Goal: Task Accomplishment & Management: Complete application form

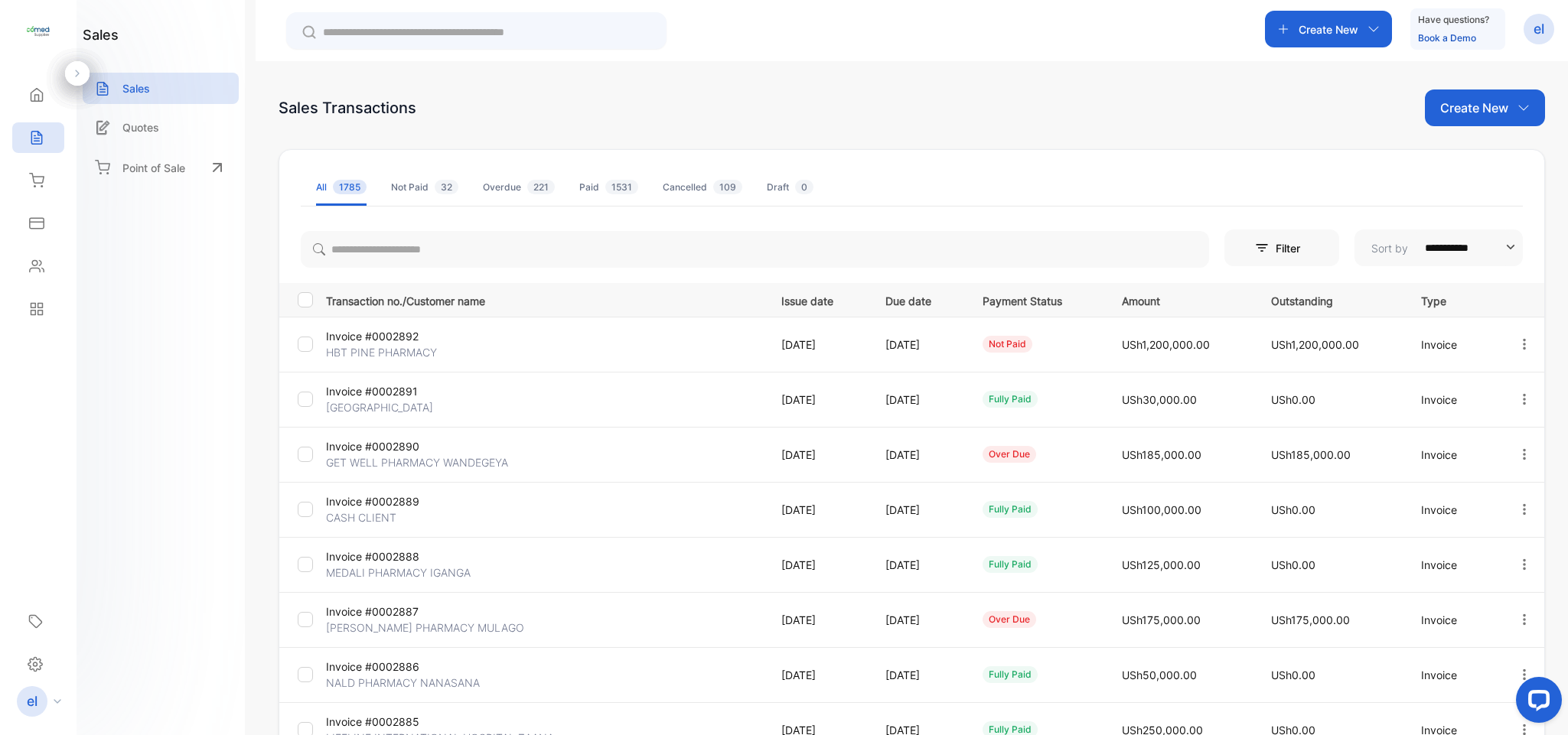
scroll to position [240, 0]
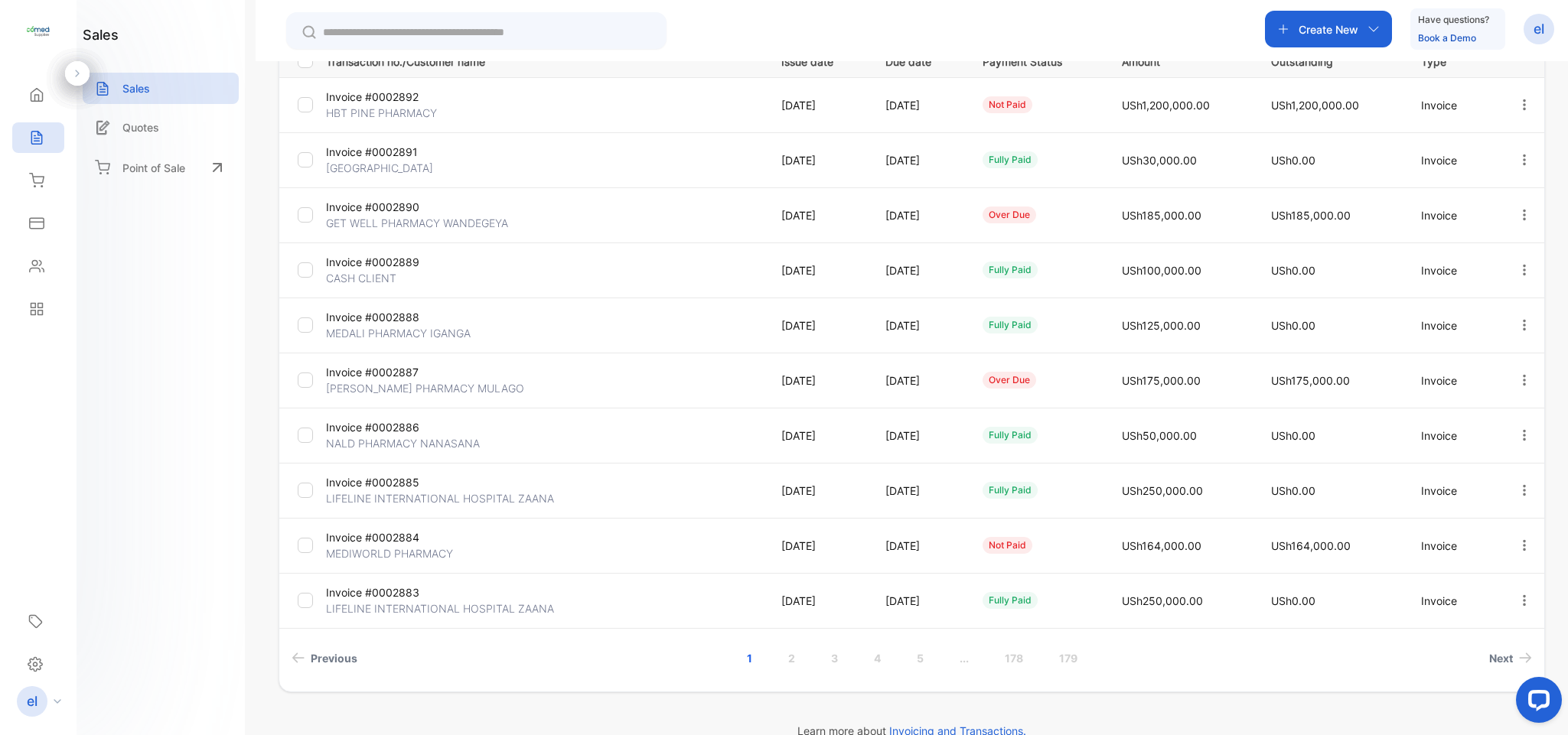
click at [1310, 27] on p "Create New" at bounding box center [1328, 30] width 60 height 16
click at [1324, 67] on p "Invoice" at bounding box center [1322, 67] width 51 height 19
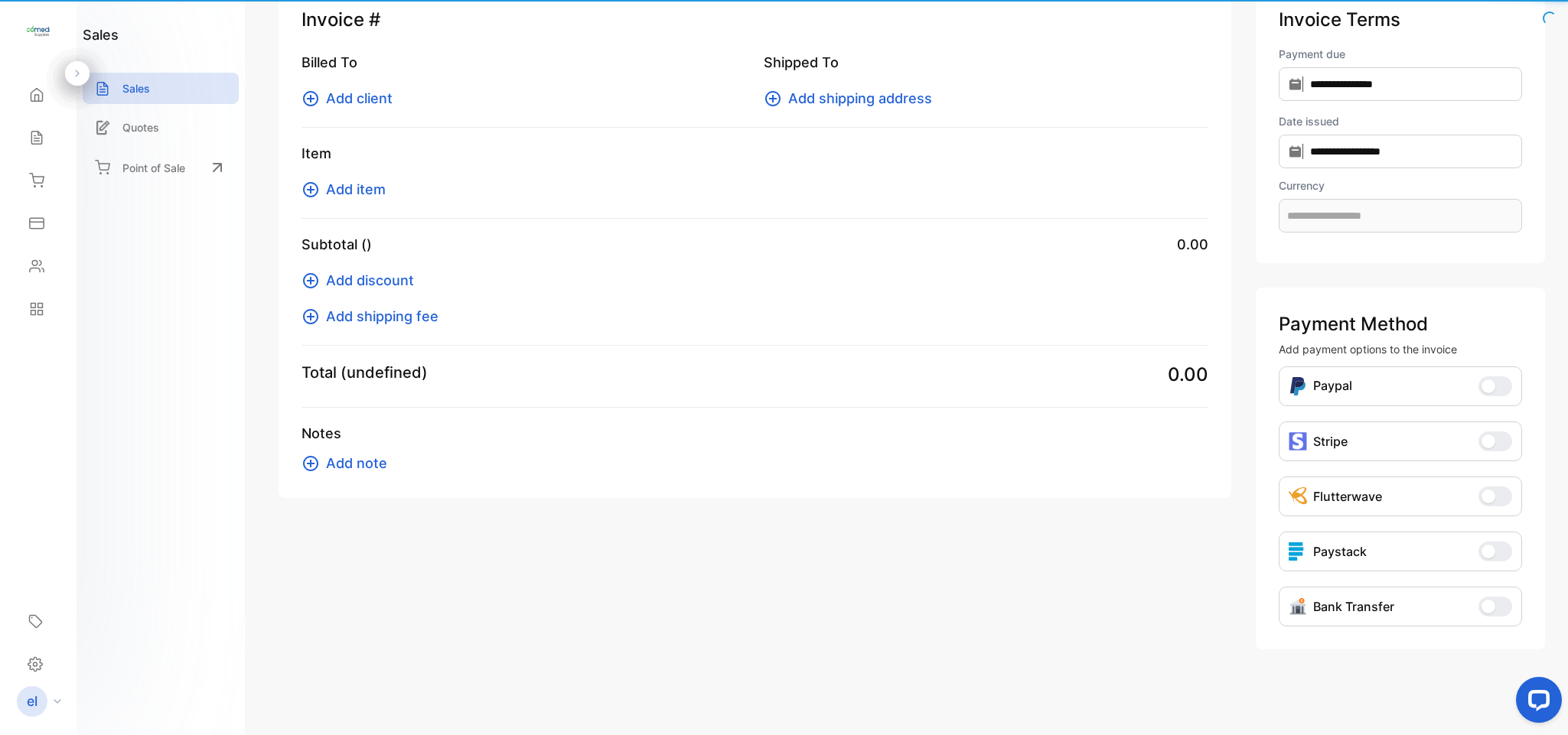
scroll to position [54, 0]
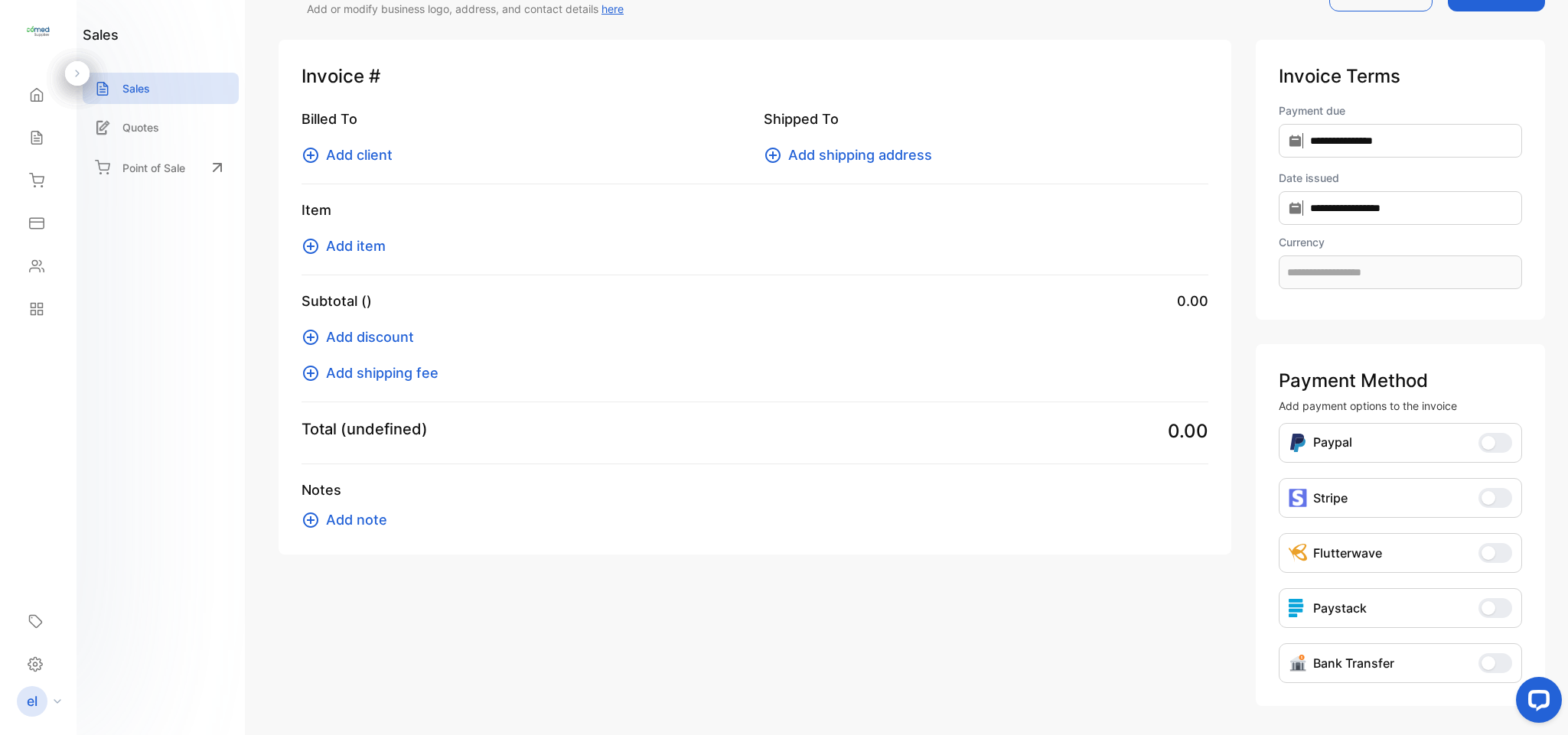
type input "**********"
click at [349, 147] on span "Add client" at bounding box center [359, 155] width 67 height 21
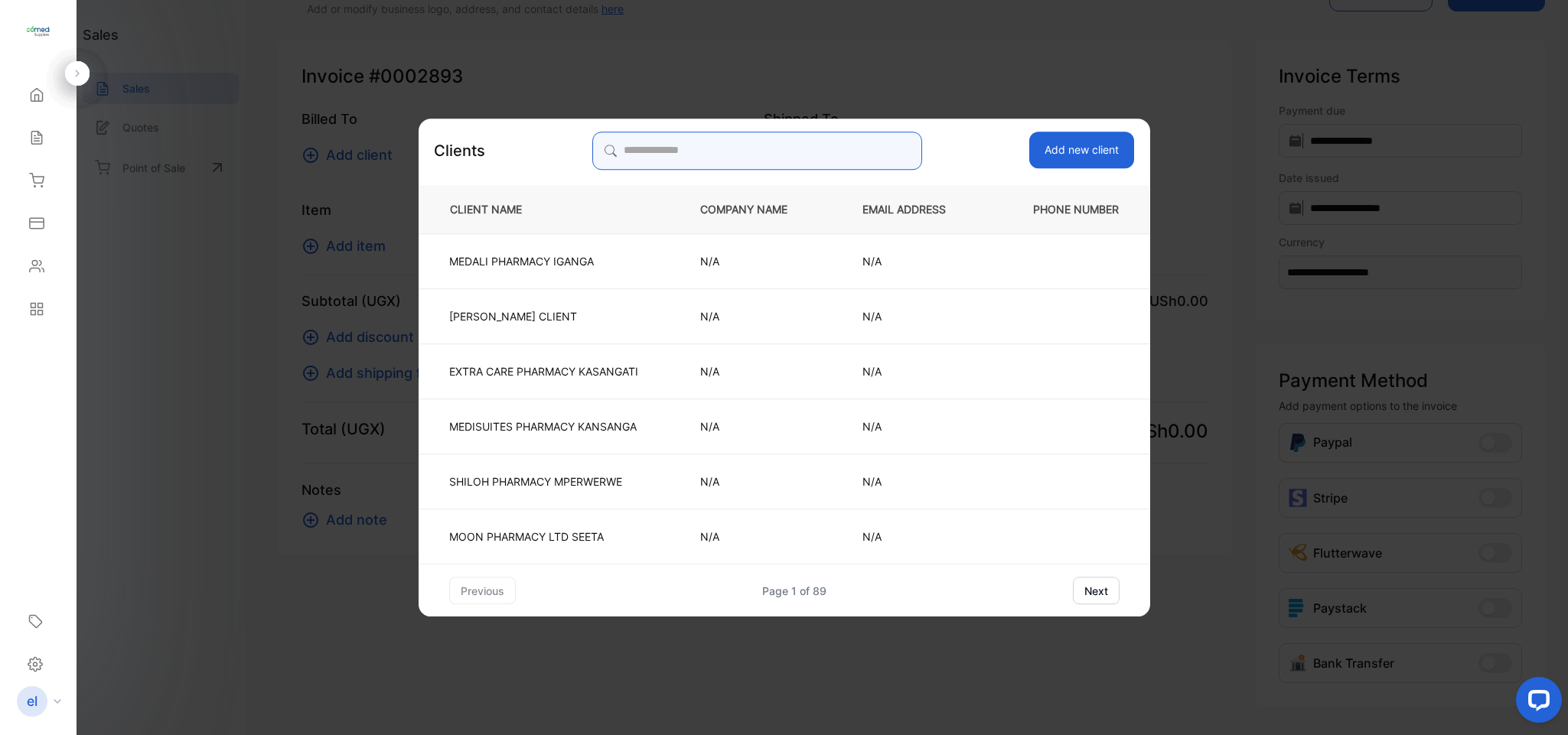
click at [682, 149] on input "search" at bounding box center [757, 151] width 330 height 39
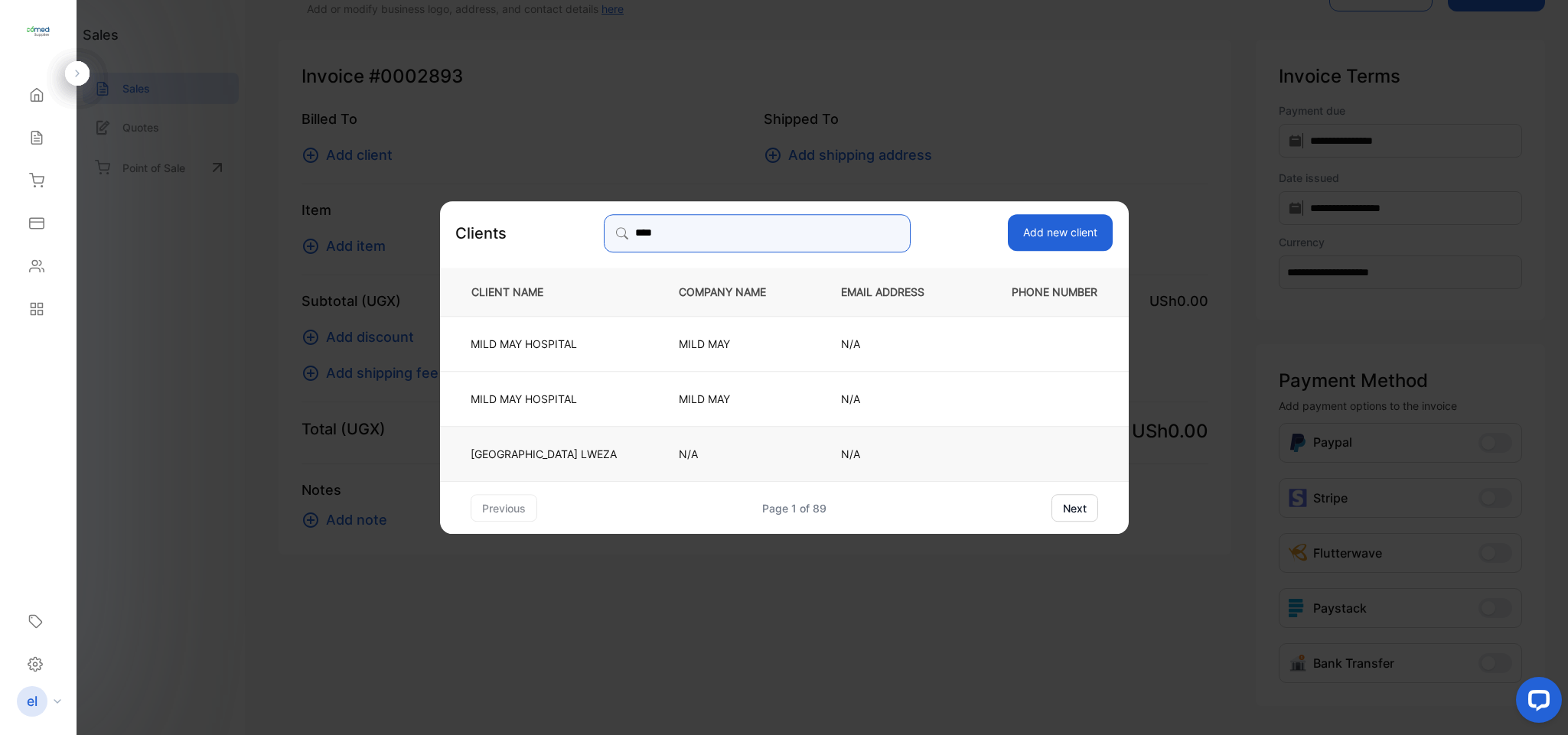
type input "****"
click at [588, 453] on p "MILDMAY HOSPITAL LWEZA" at bounding box center [544, 453] width 146 height 16
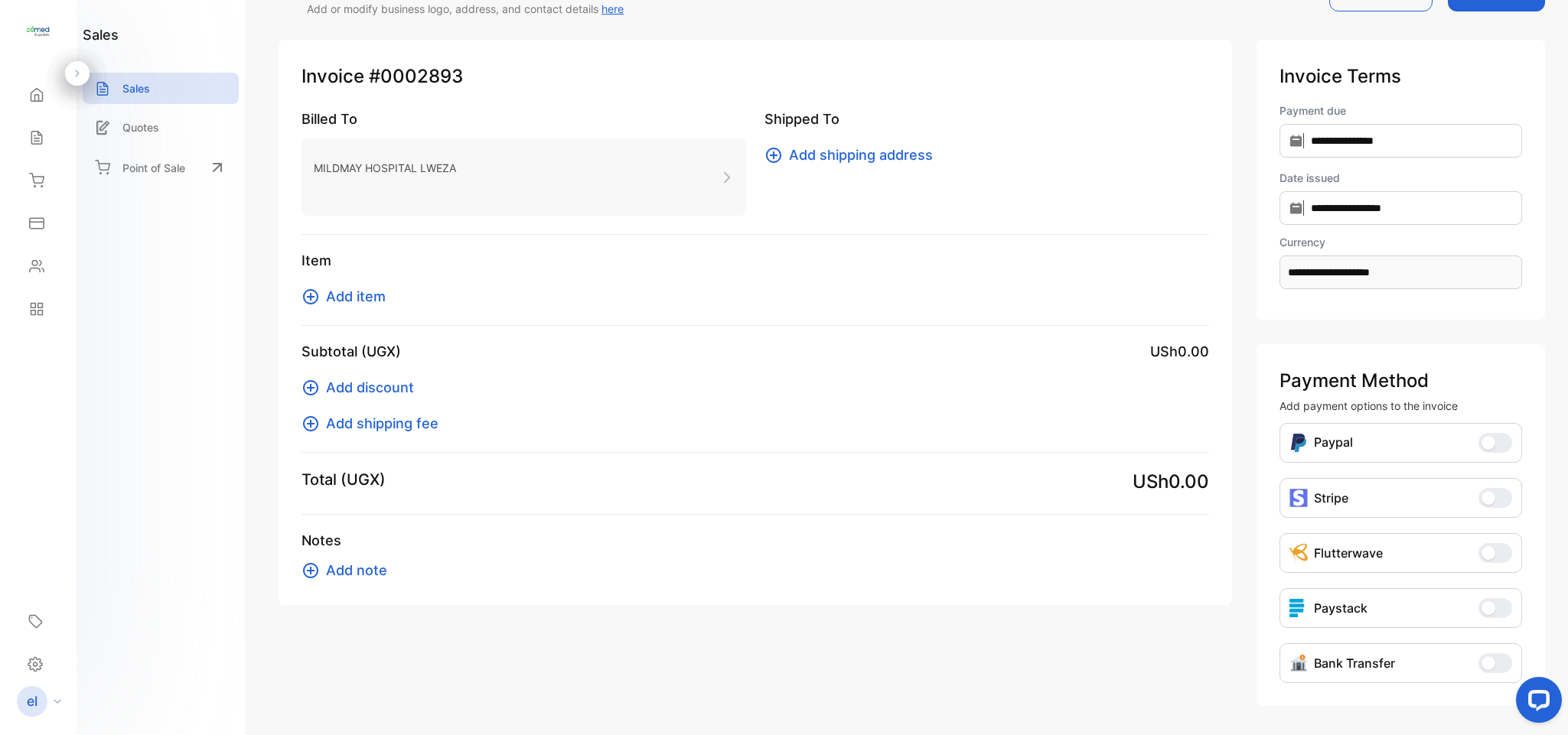
click at [347, 296] on span "Add item" at bounding box center [356, 296] width 60 height 21
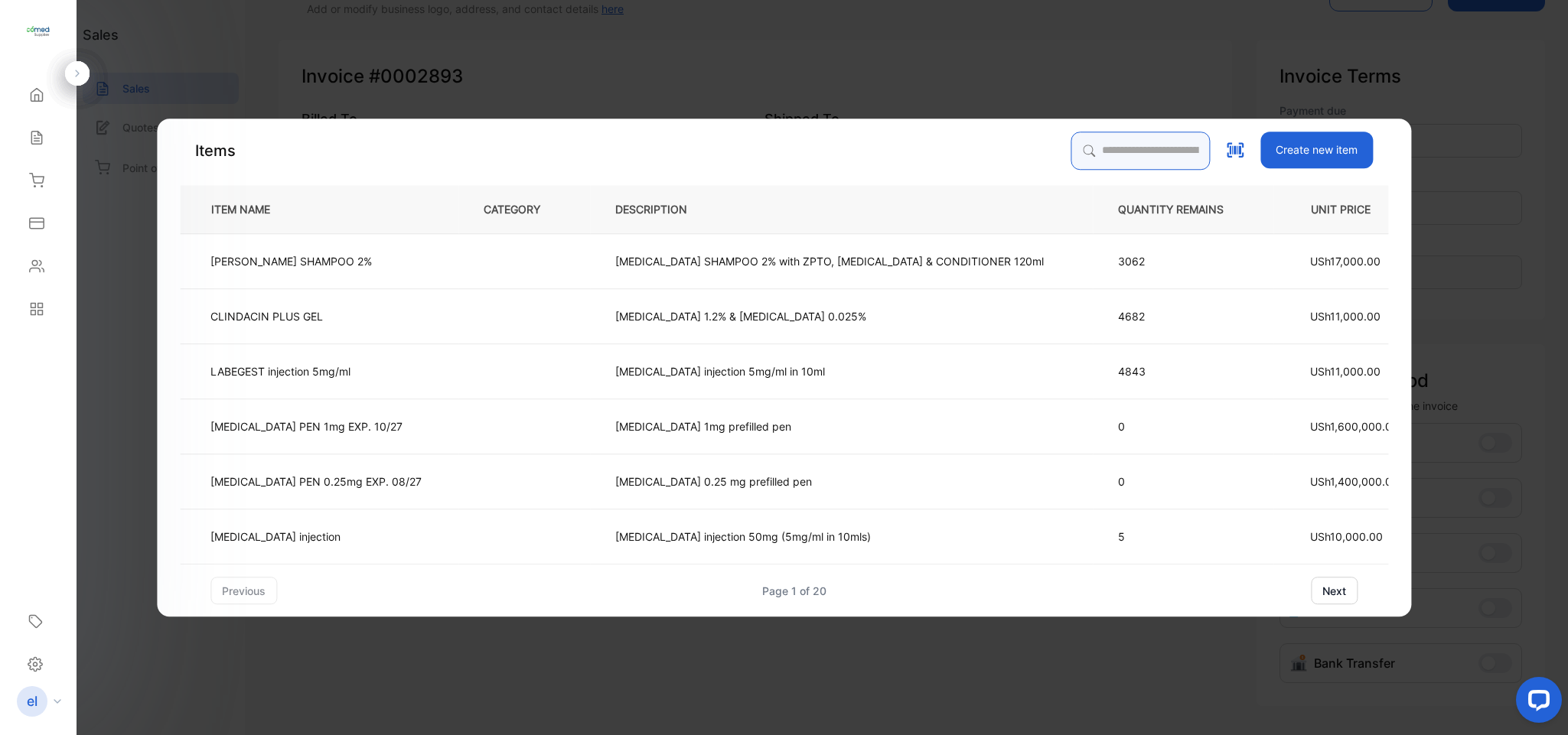
click at [1104, 149] on input "search" at bounding box center [1140, 151] width 139 height 39
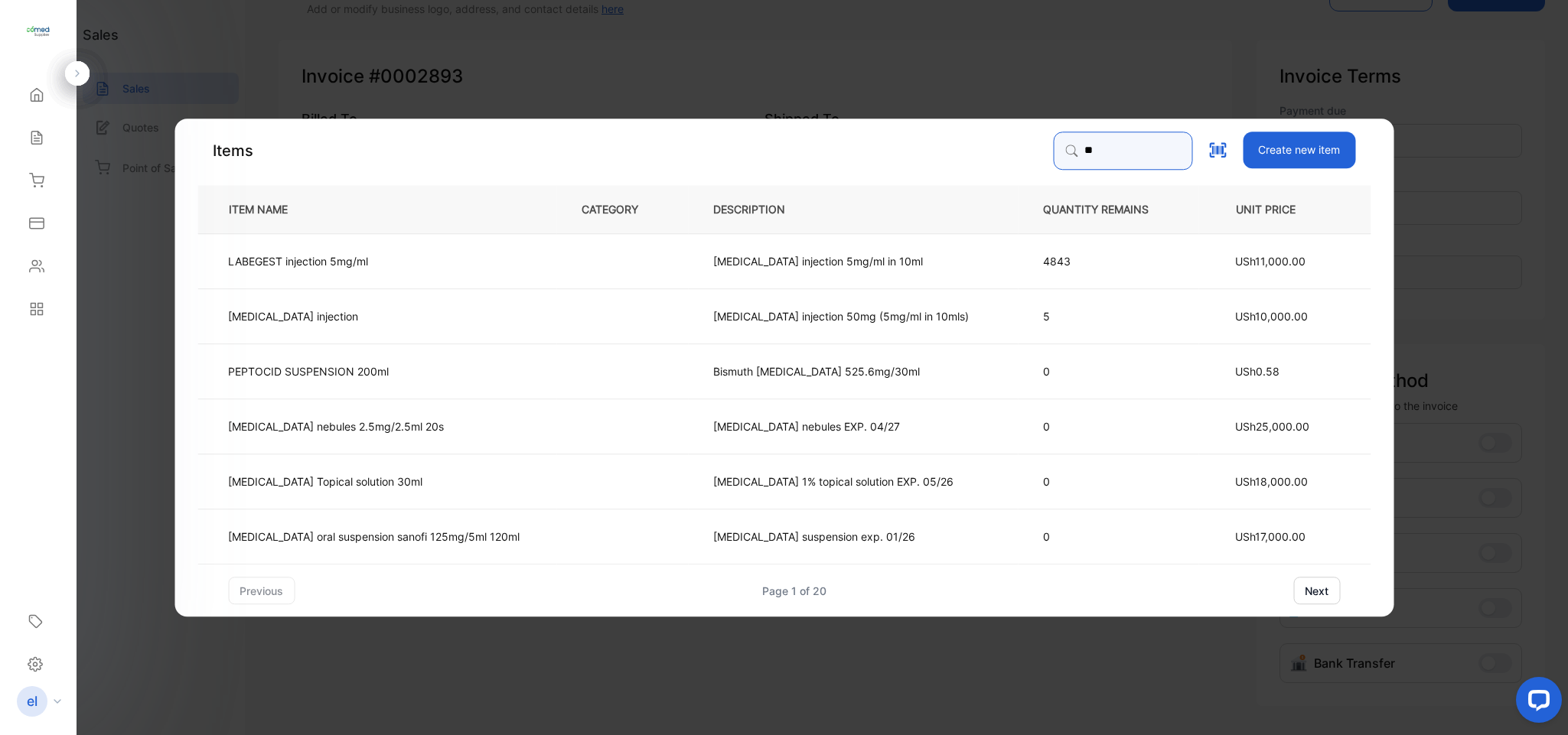
type input "*******"
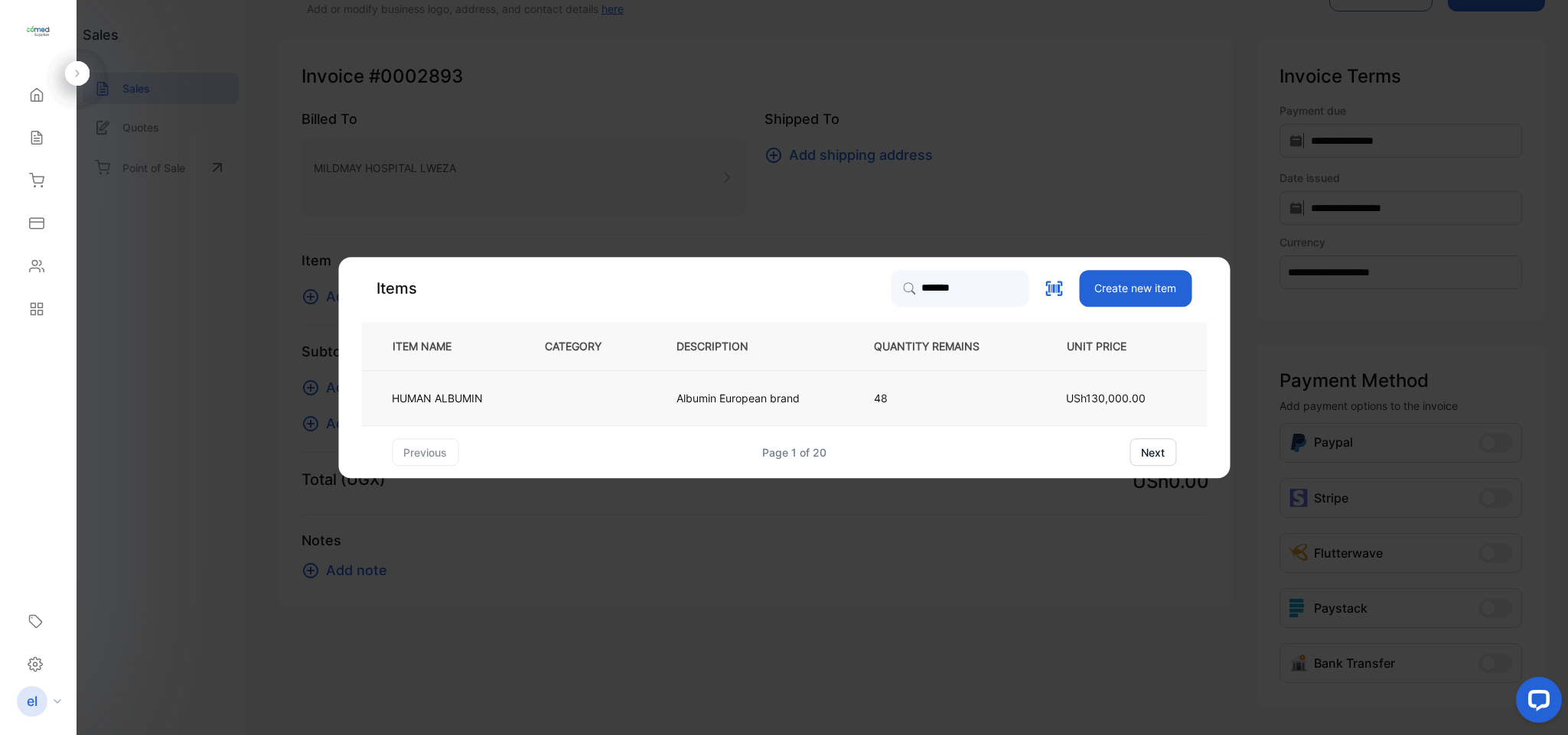
click at [514, 379] on td "HUMAN ALBUMIN" at bounding box center [440, 398] width 159 height 55
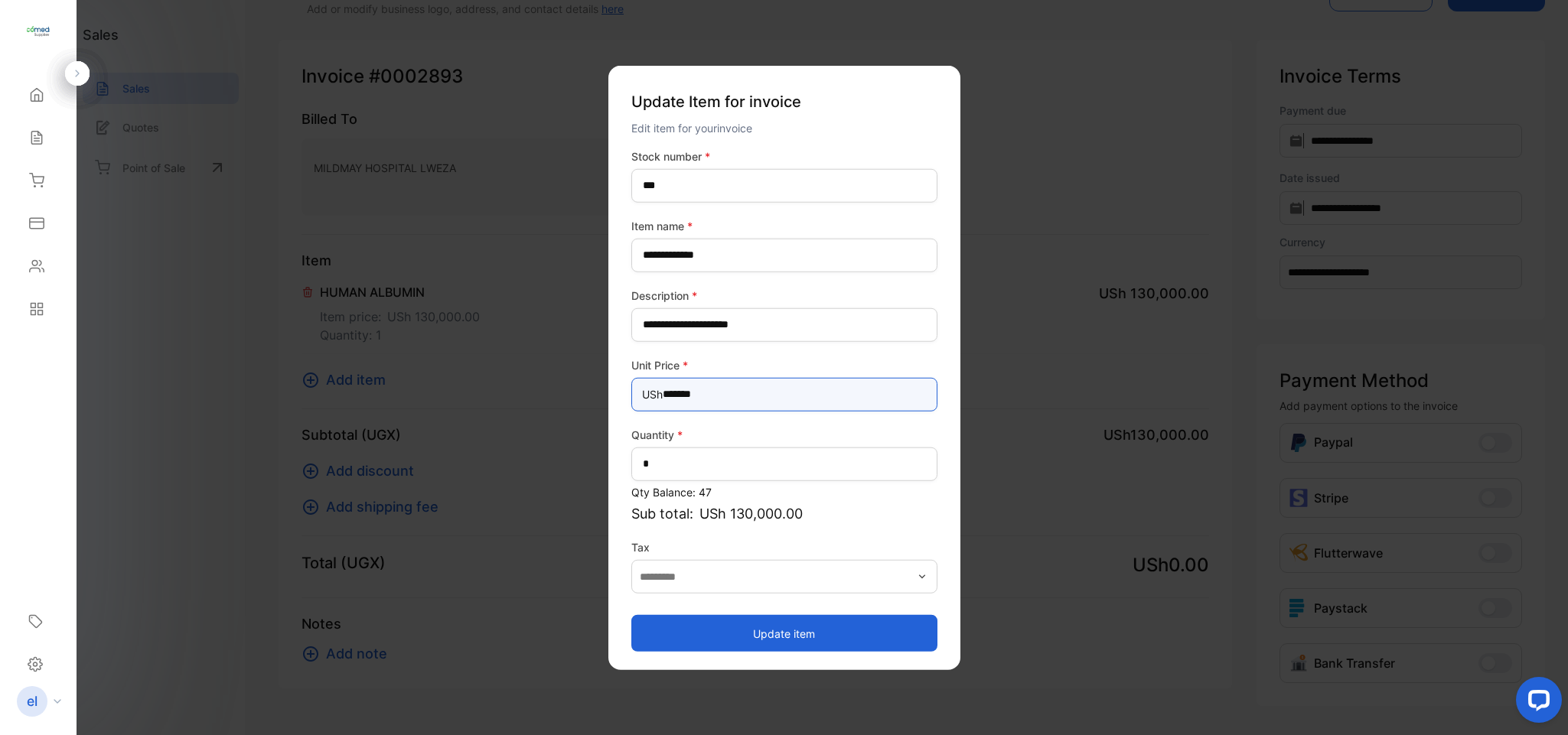
click at [741, 402] on Price-inputprice "*******" at bounding box center [784, 394] width 306 height 34
type Price-inputprice "*******"
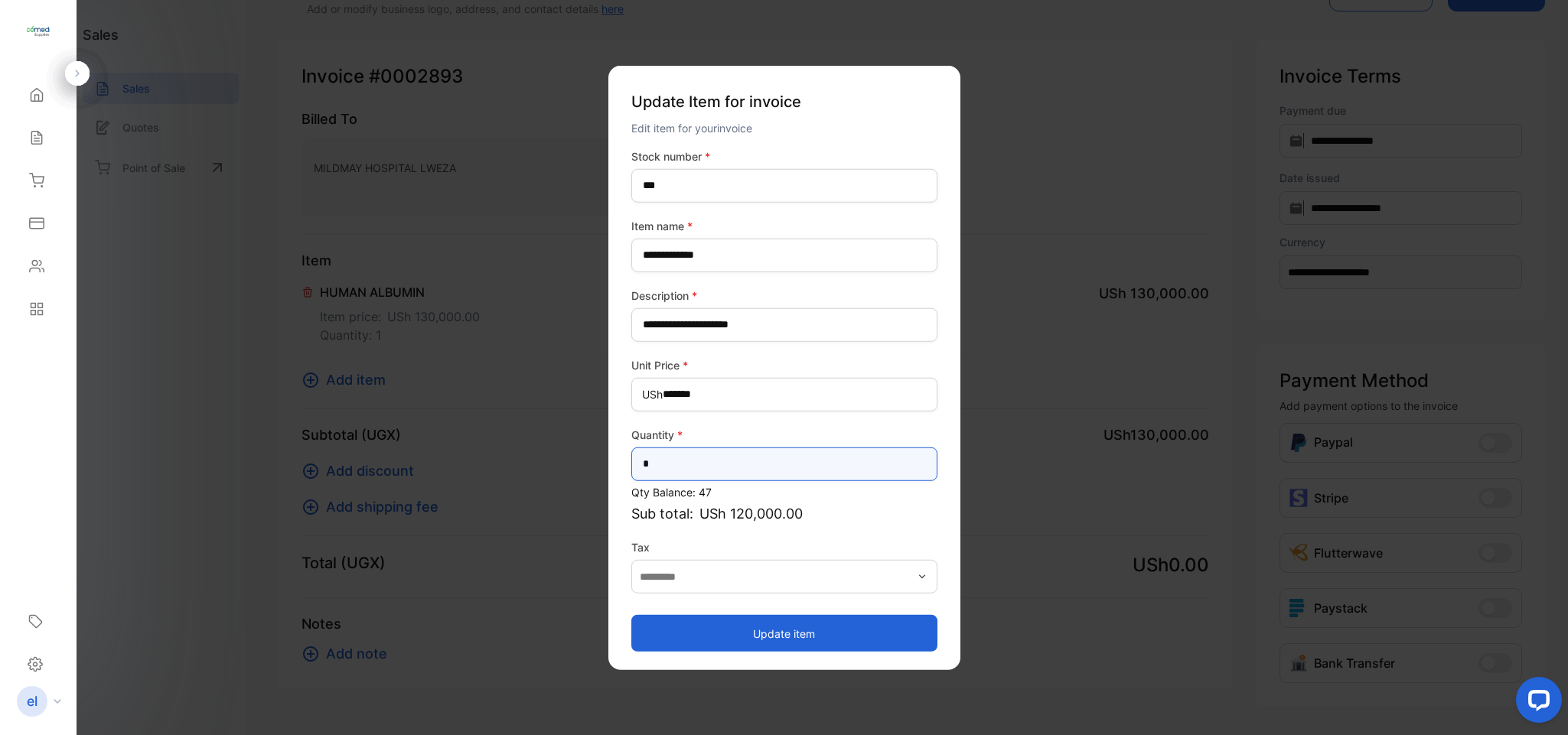
click at [725, 471] on input "*" at bounding box center [784, 464] width 306 height 34
type input "*"
click at [790, 631] on button "Update item" at bounding box center [784, 634] width 306 height 37
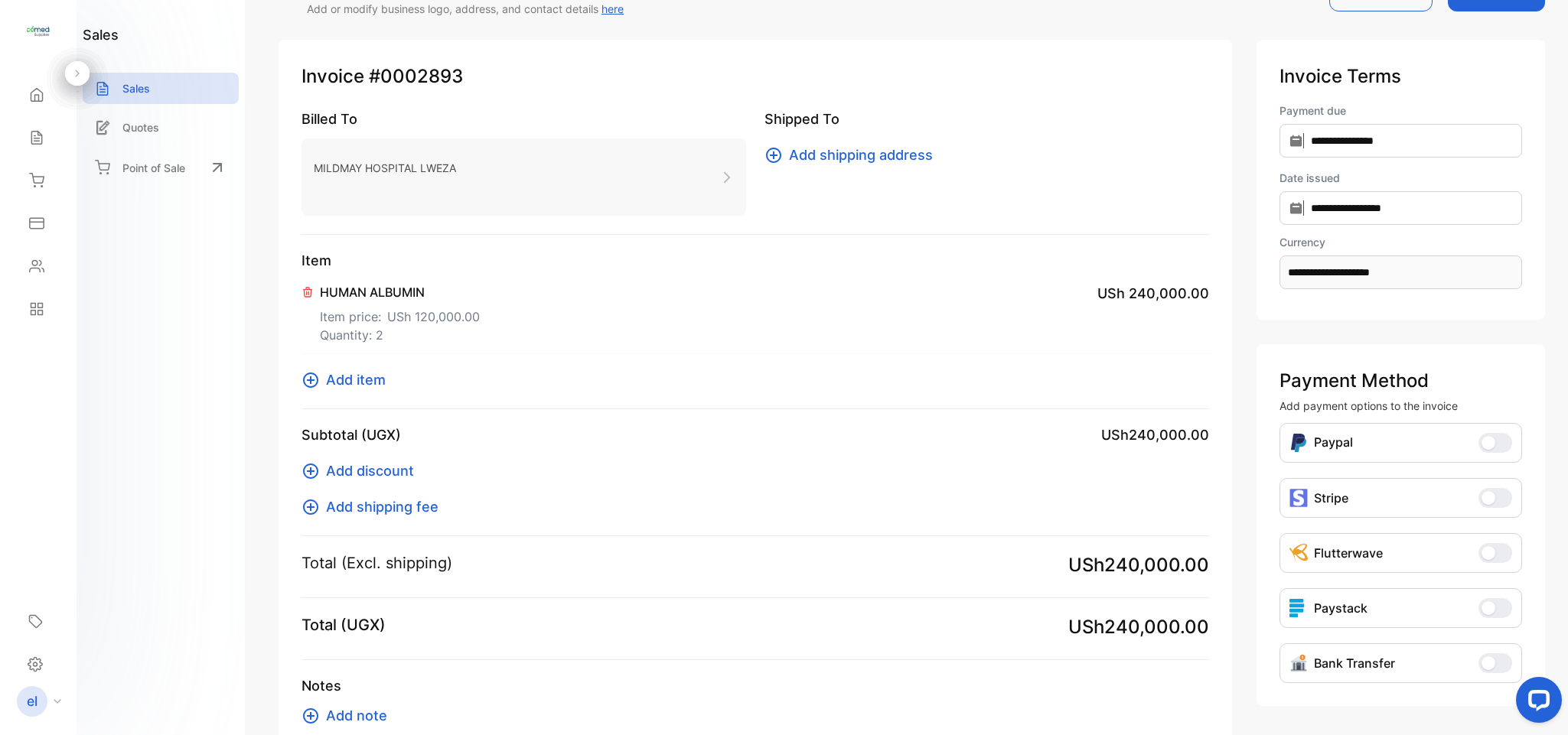
click at [378, 319] on p "Item price: USh 120,000.00" at bounding box center [399, 313] width 160 height 24
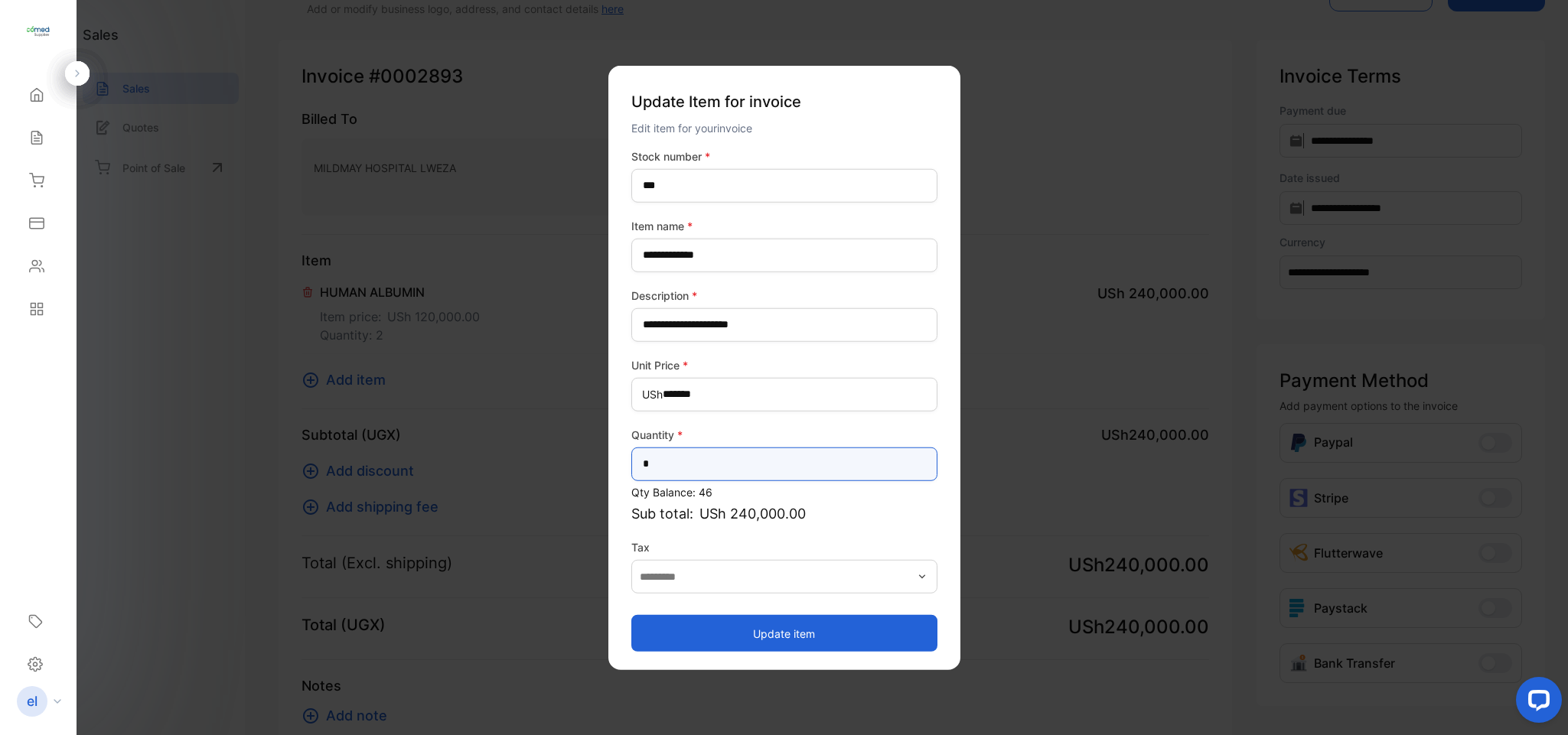
click at [683, 466] on input "*" at bounding box center [784, 464] width 306 height 34
type input "*"
click at [740, 637] on button "Update item" at bounding box center [784, 634] width 306 height 37
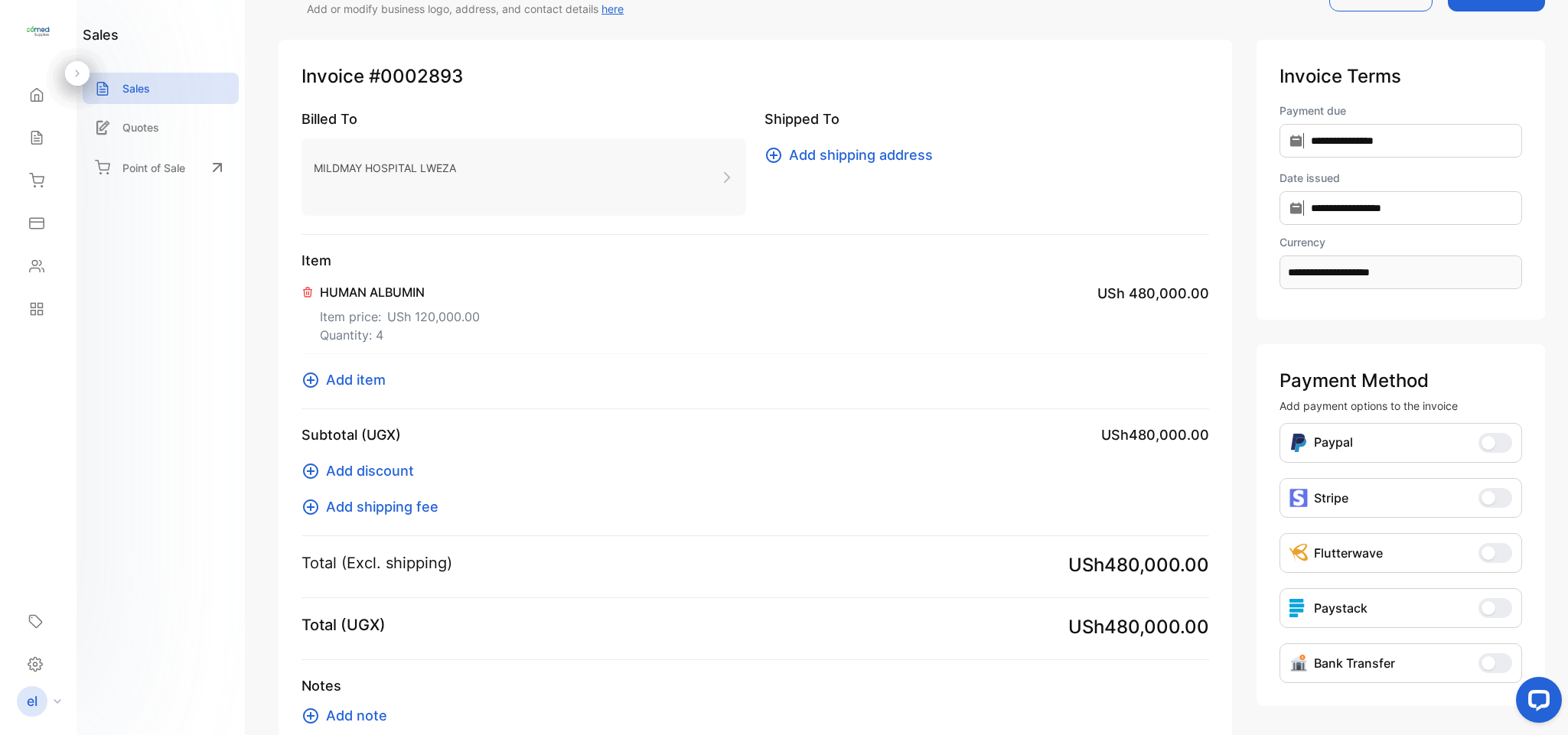
scroll to position [0, 0]
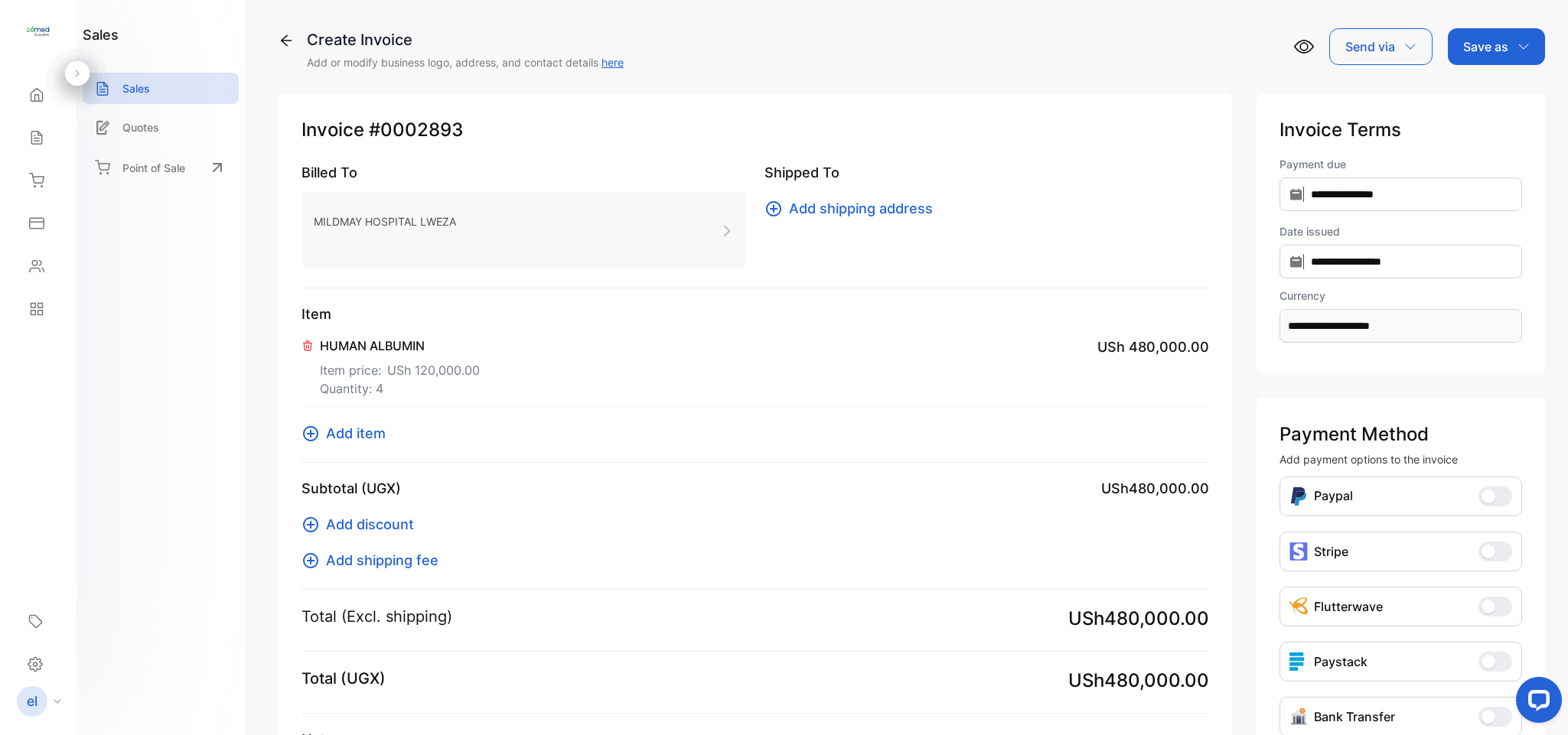
click at [1471, 44] on p "Save as" at bounding box center [1485, 47] width 45 height 19
click at [1475, 101] on div "Invoice" at bounding box center [1492, 97] width 88 height 31
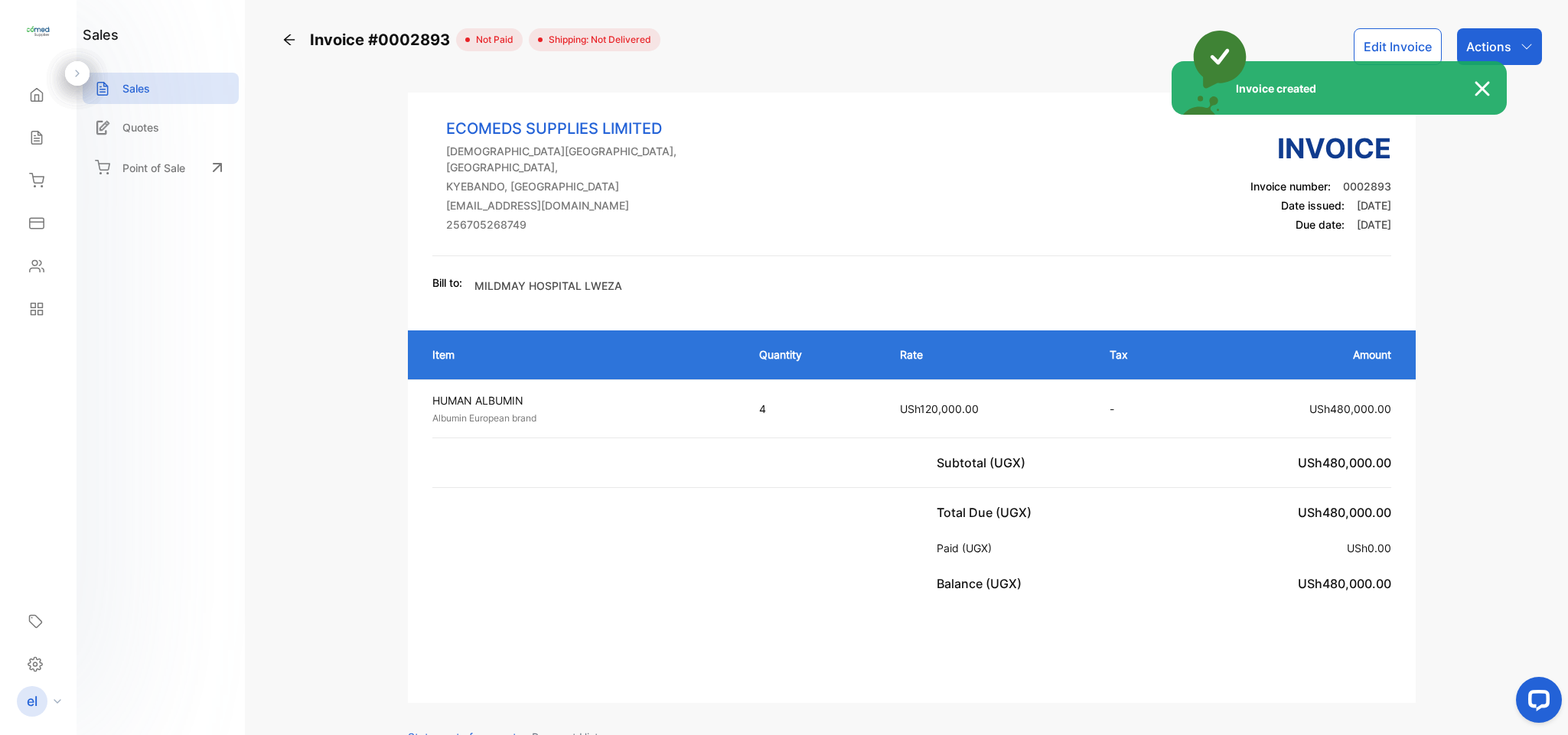
click at [1497, 39] on div "Invoice created" at bounding box center [784, 367] width 1568 height 735
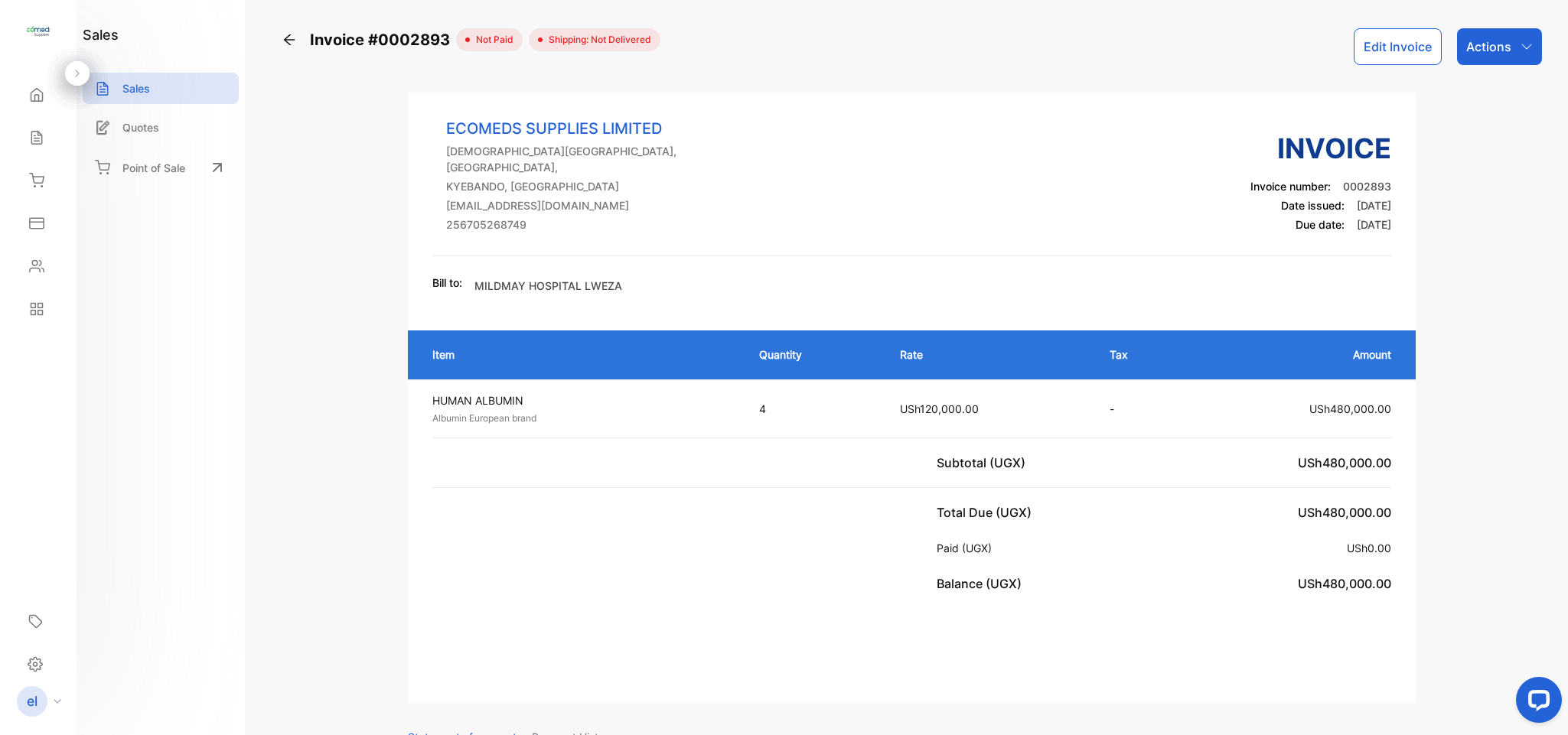
click at [1497, 39] on p "Actions" at bounding box center [1488, 47] width 45 height 19
click at [1500, 388] on div "Print Invoice" at bounding box center [1465, 386] width 151 height 31
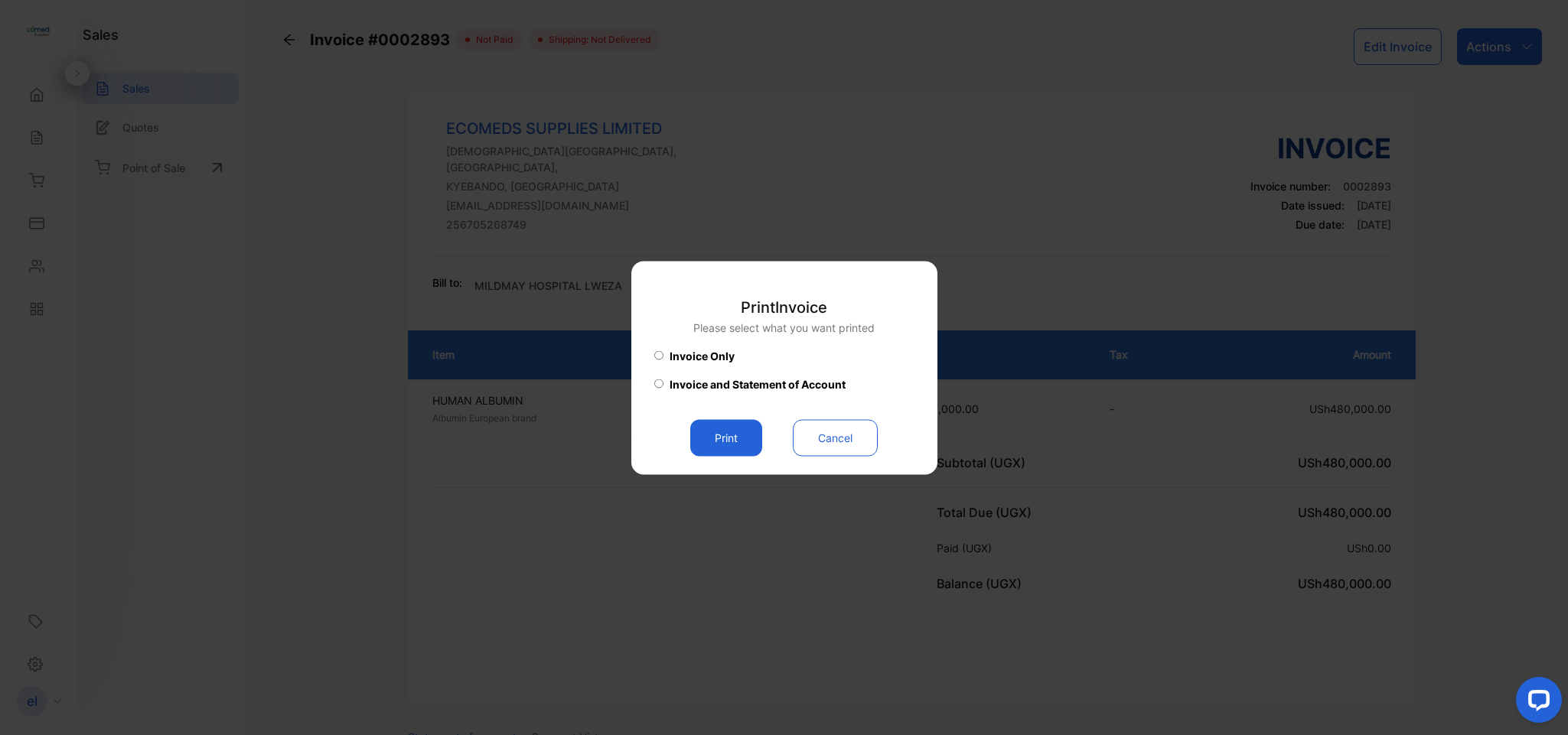
click at [732, 425] on button "Print" at bounding box center [725, 438] width 72 height 37
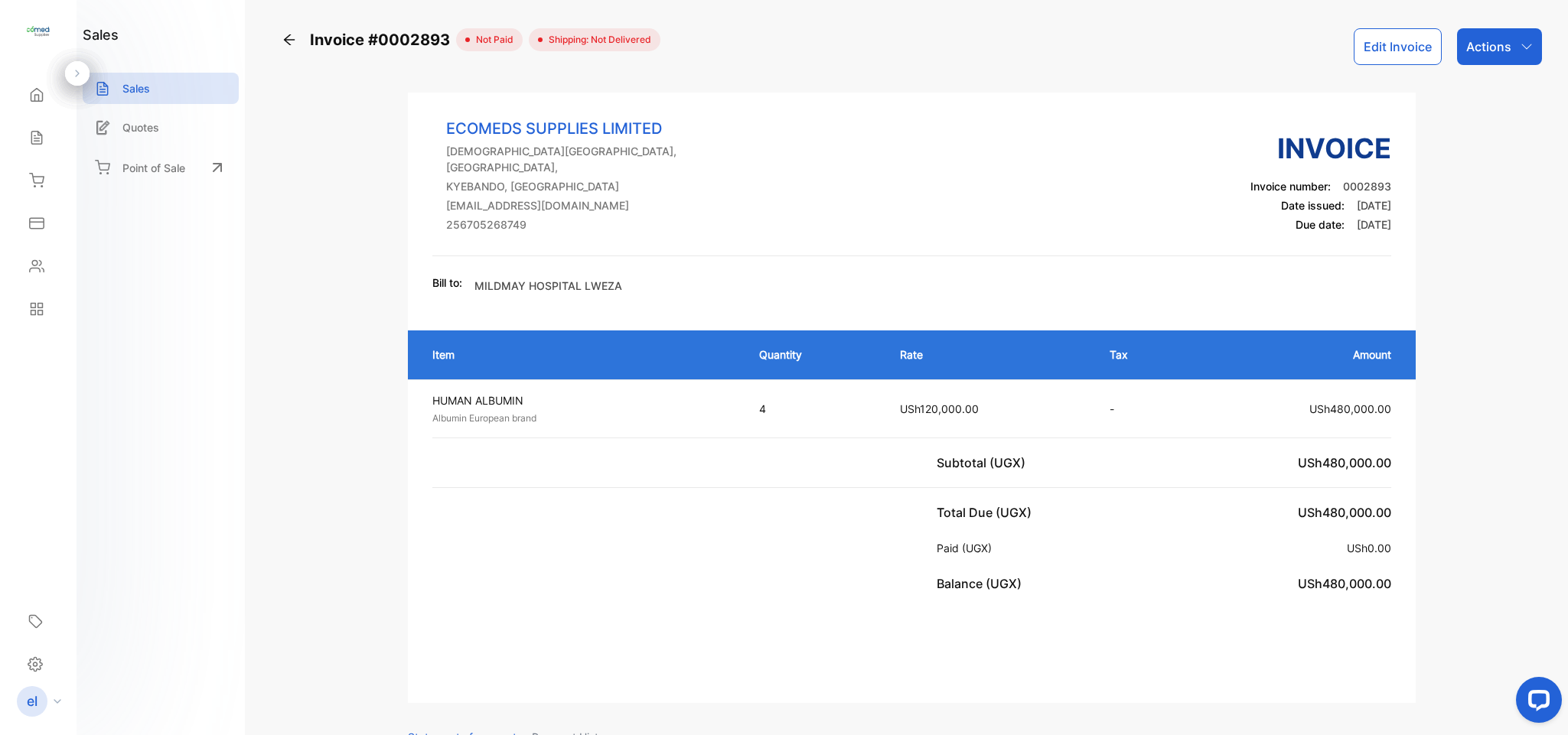
click at [283, 39] on icon at bounding box center [289, 39] width 15 height 15
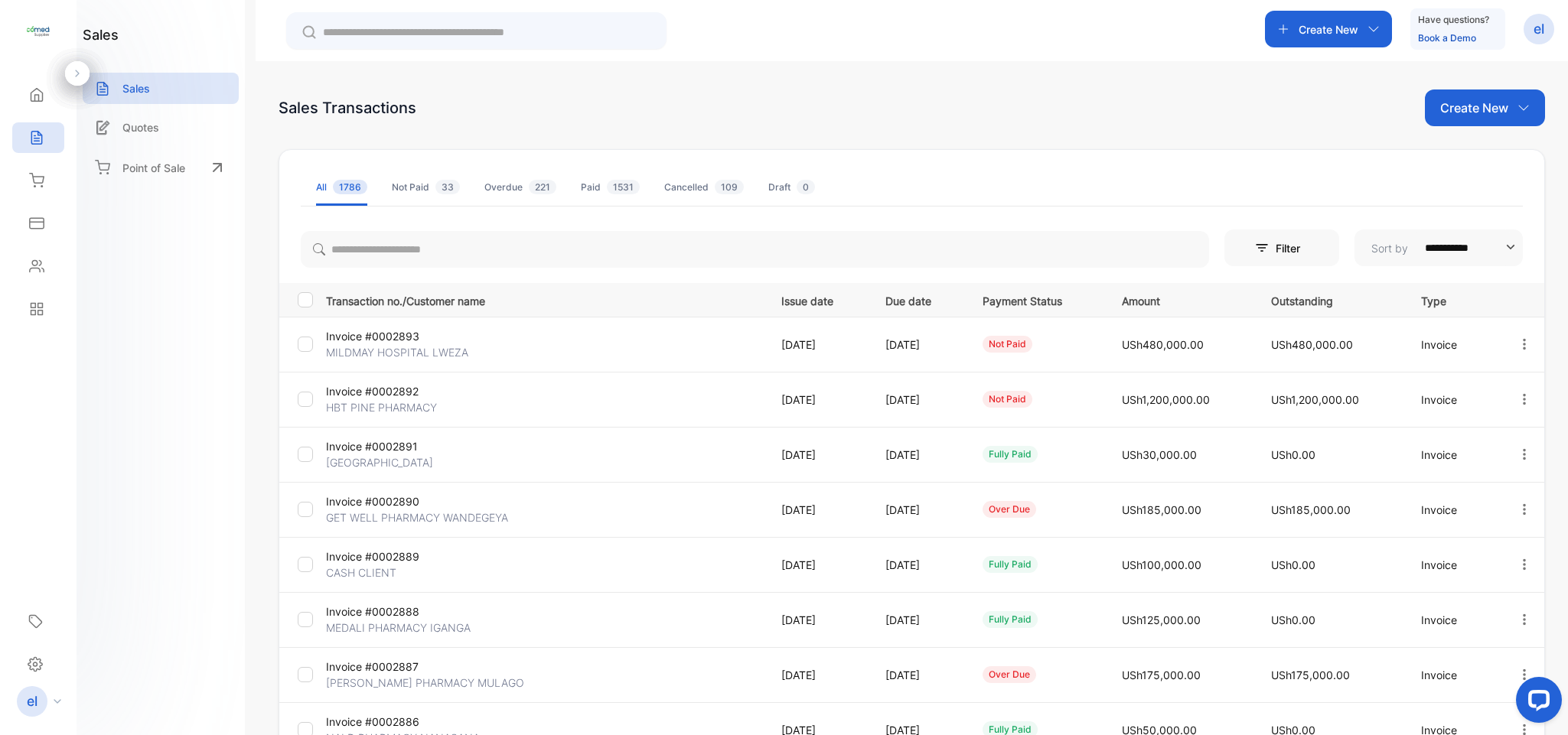
click at [1334, 27] on p "Create New" at bounding box center [1328, 30] width 60 height 16
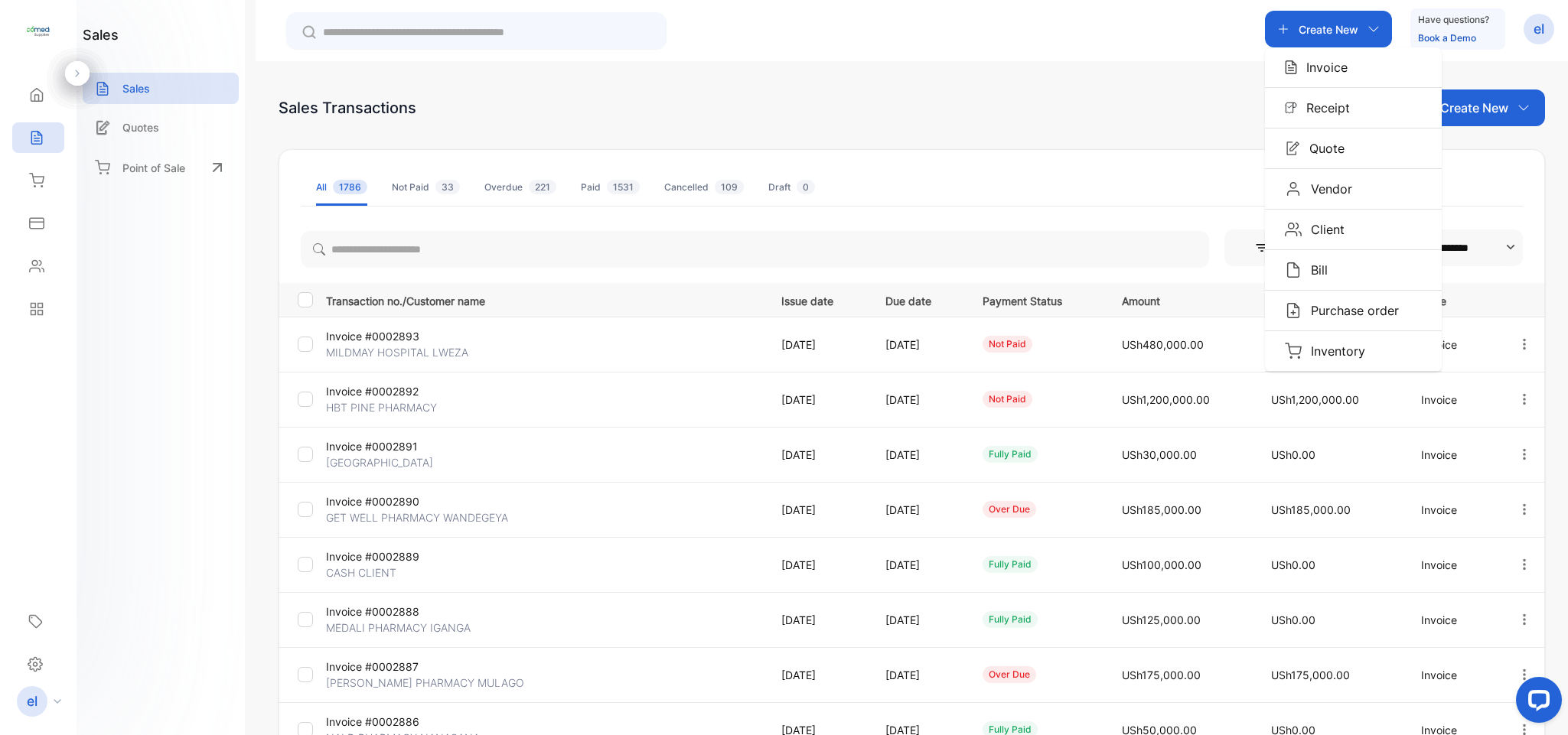
click at [1322, 73] on p "Invoice" at bounding box center [1322, 67] width 51 height 19
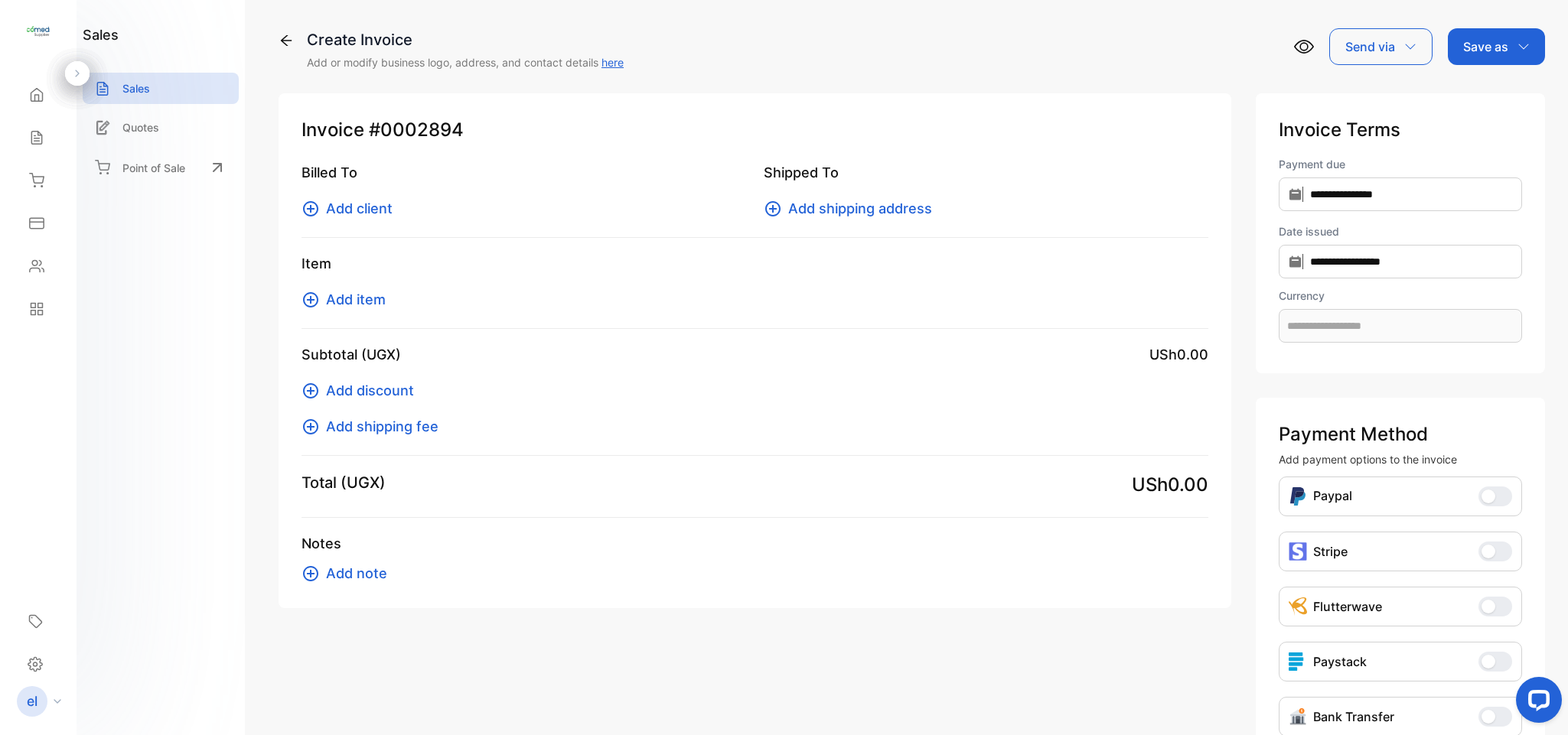
type input "**********"
click at [357, 198] on span "Add client" at bounding box center [359, 209] width 67 height 21
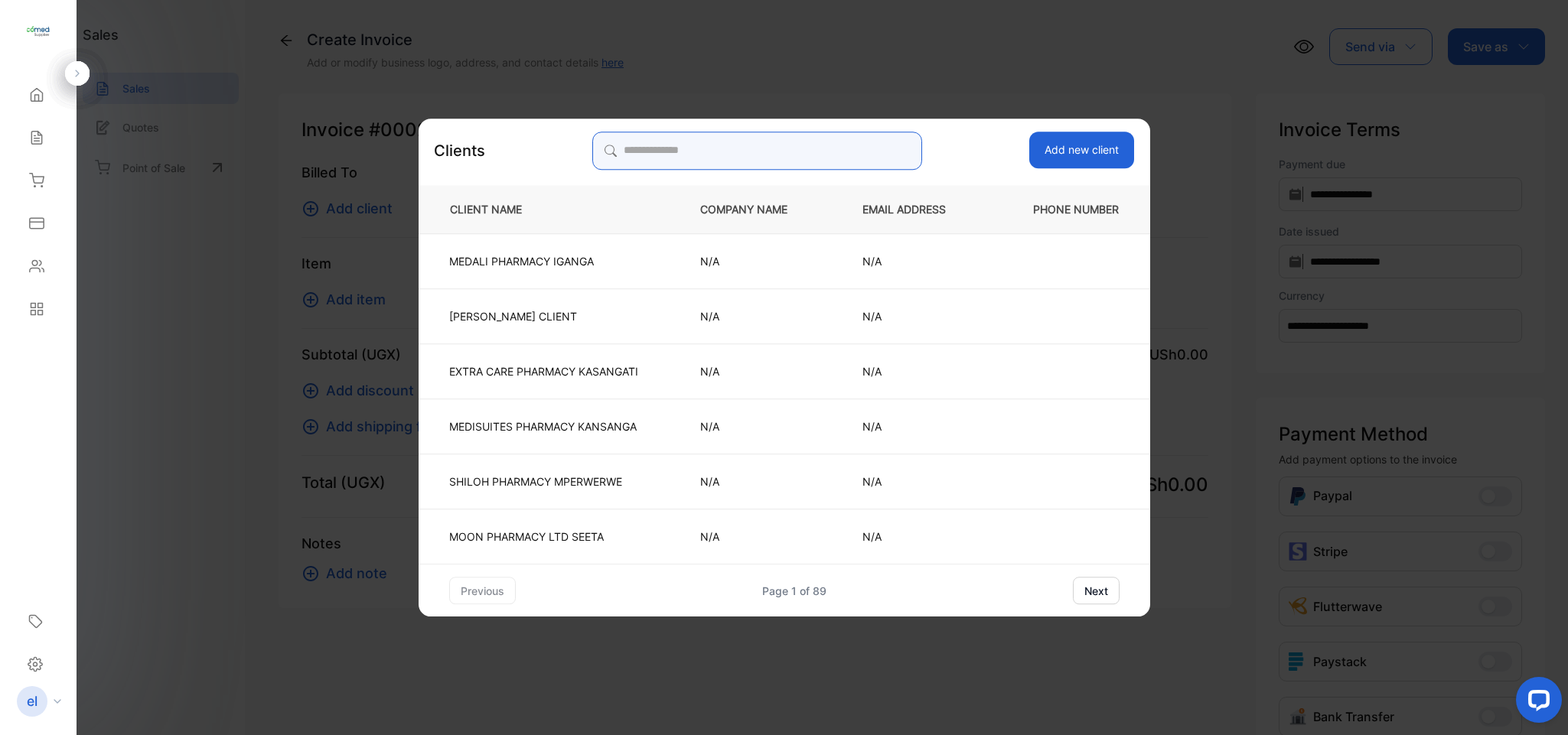
click at [723, 140] on input "search" at bounding box center [757, 151] width 330 height 39
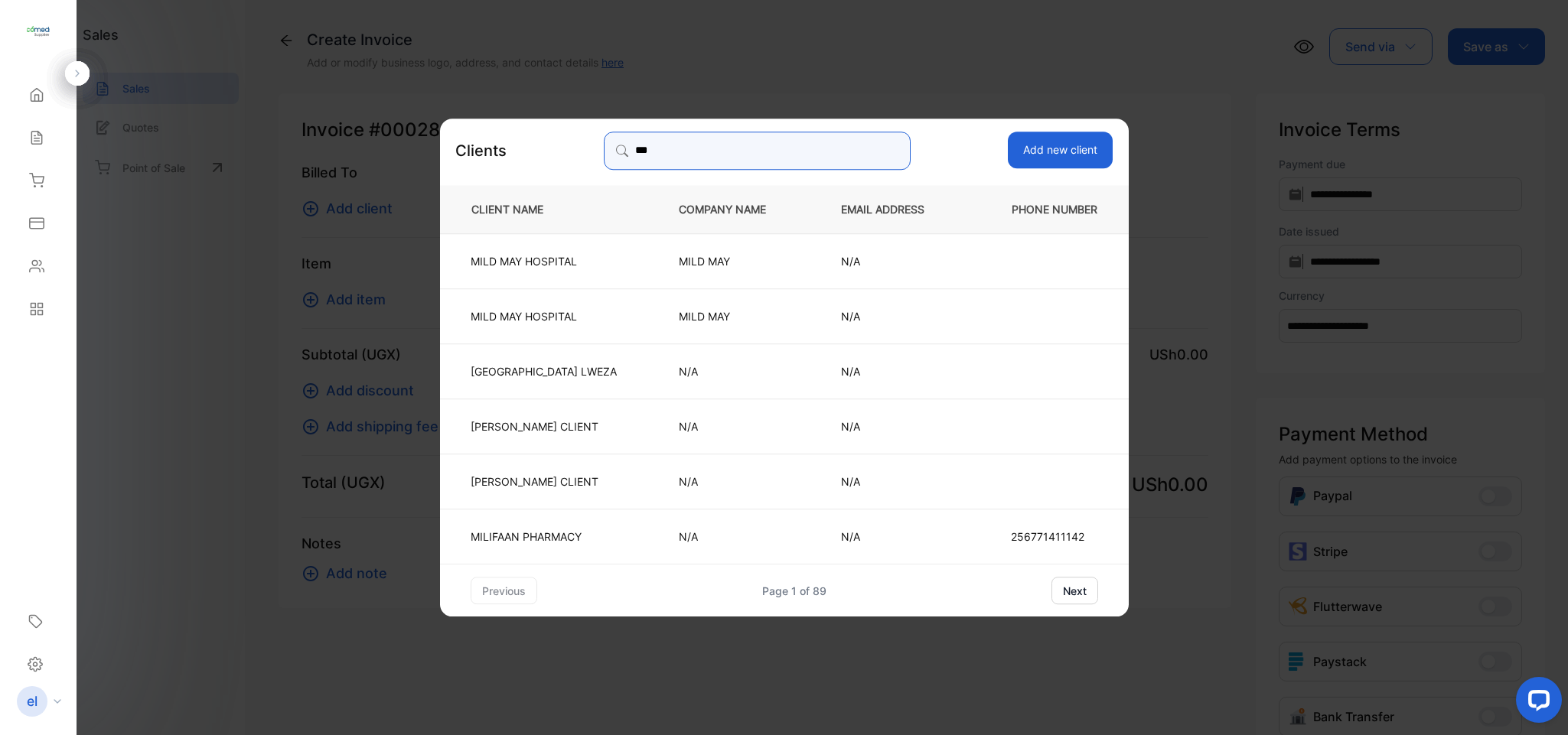
type input "***"
click at [528, 377] on p "MILDMAY HOSPITAL LWEZA" at bounding box center [544, 371] width 146 height 16
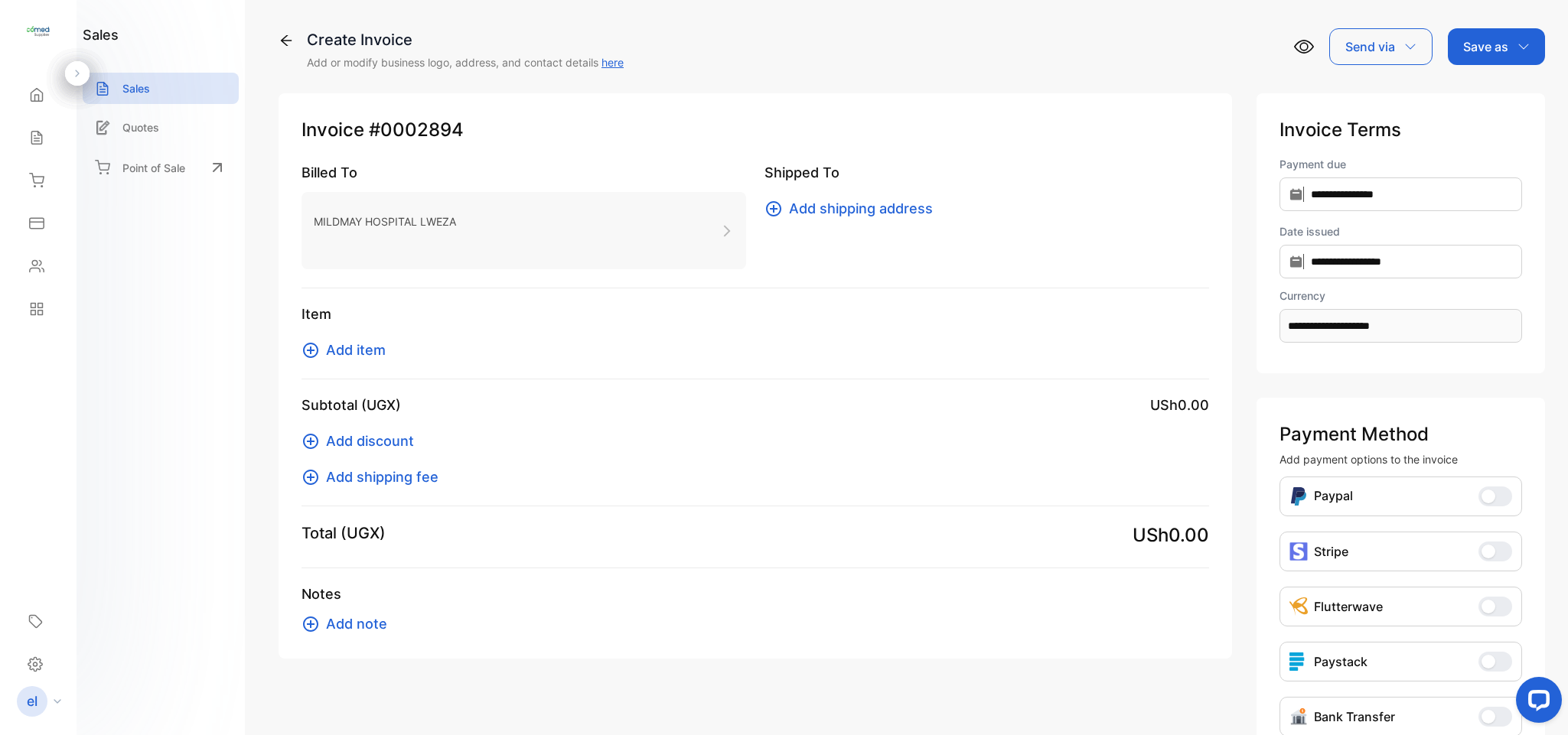
click at [358, 349] on span "Add item" at bounding box center [356, 350] width 60 height 21
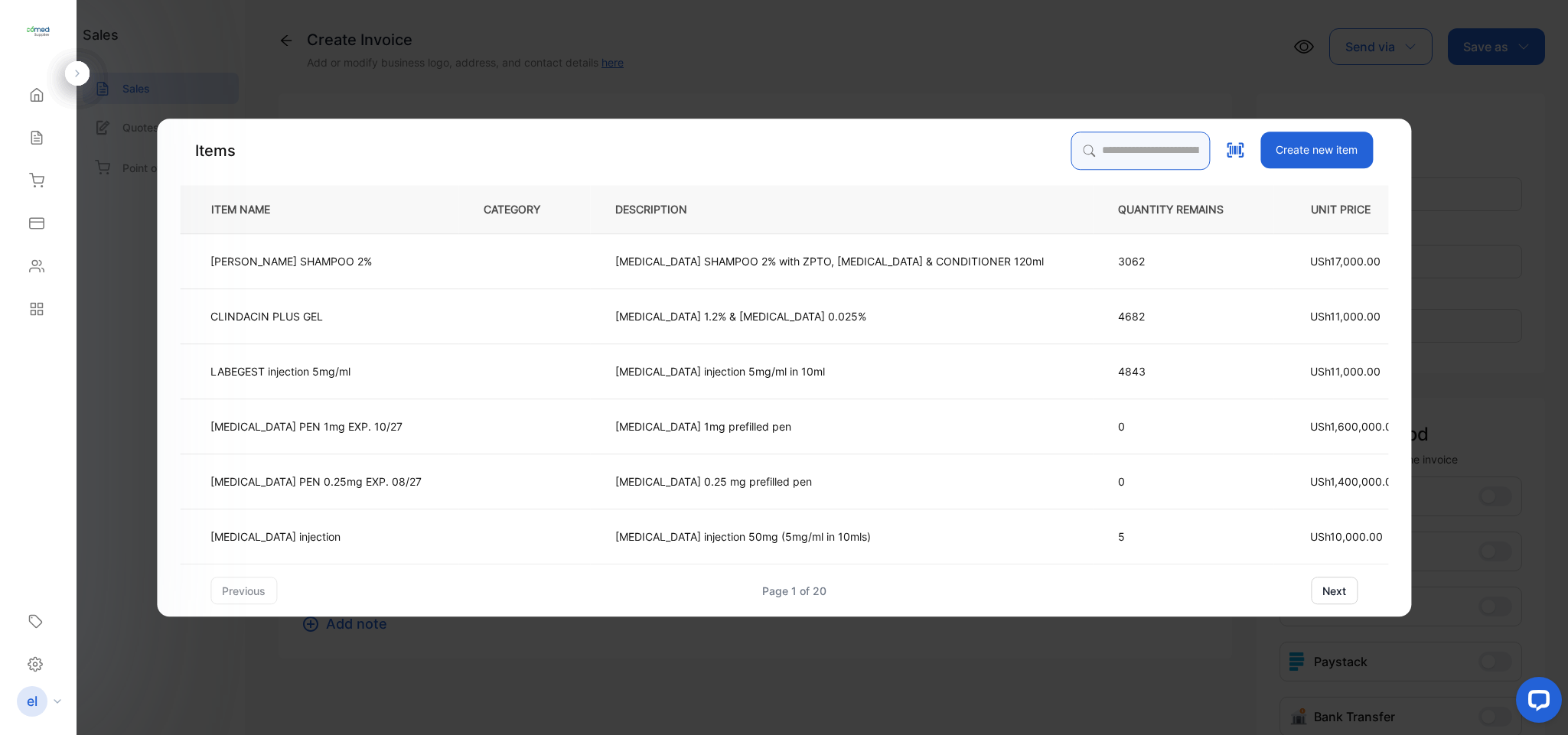
click at [1146, 140] on input "search" at bounding box center [1140, 151] width 139 height 39
type input "*******"
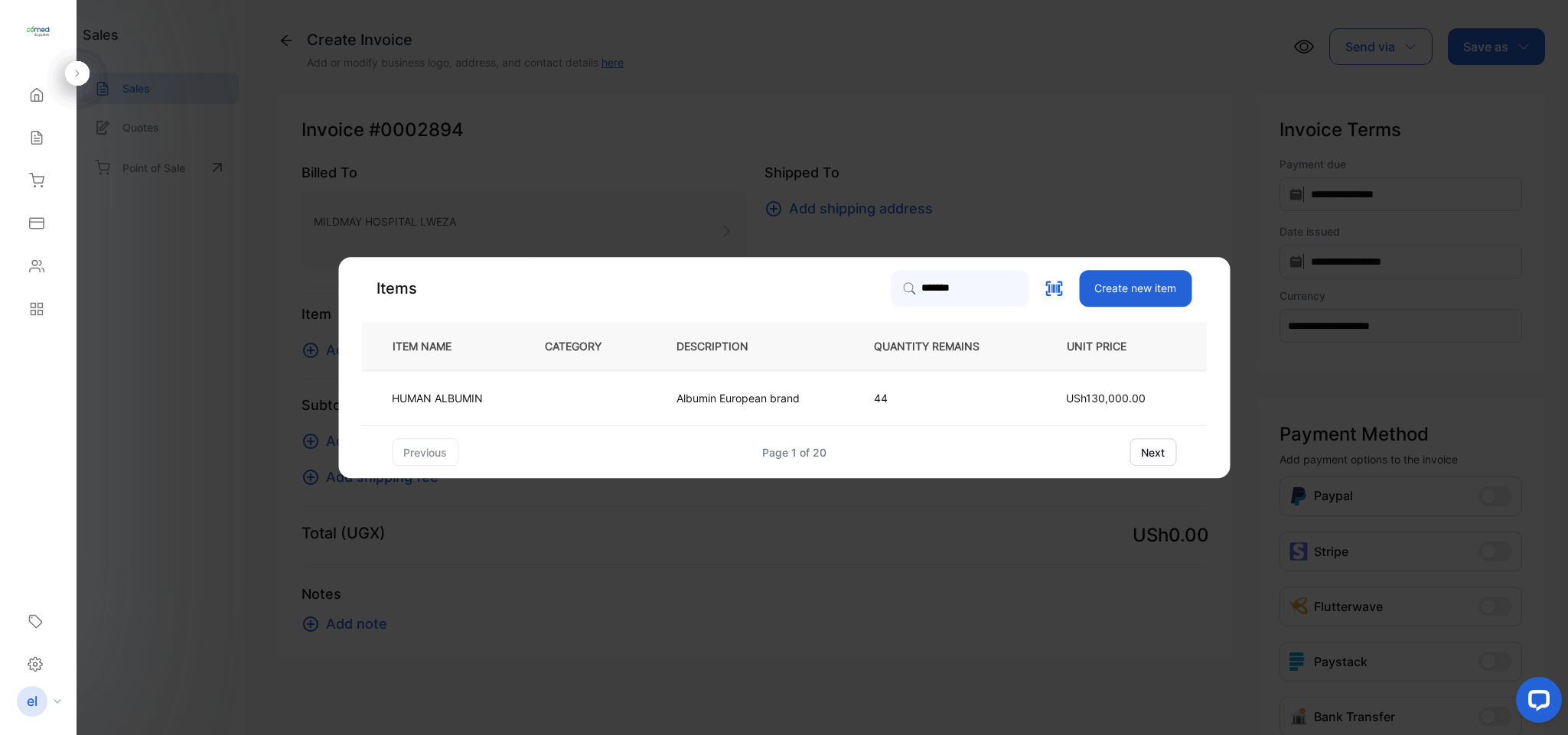
click at [402, 386] on td "HUMAN ALBUMIN" at bounding box center [440, 398] width 159 height 55
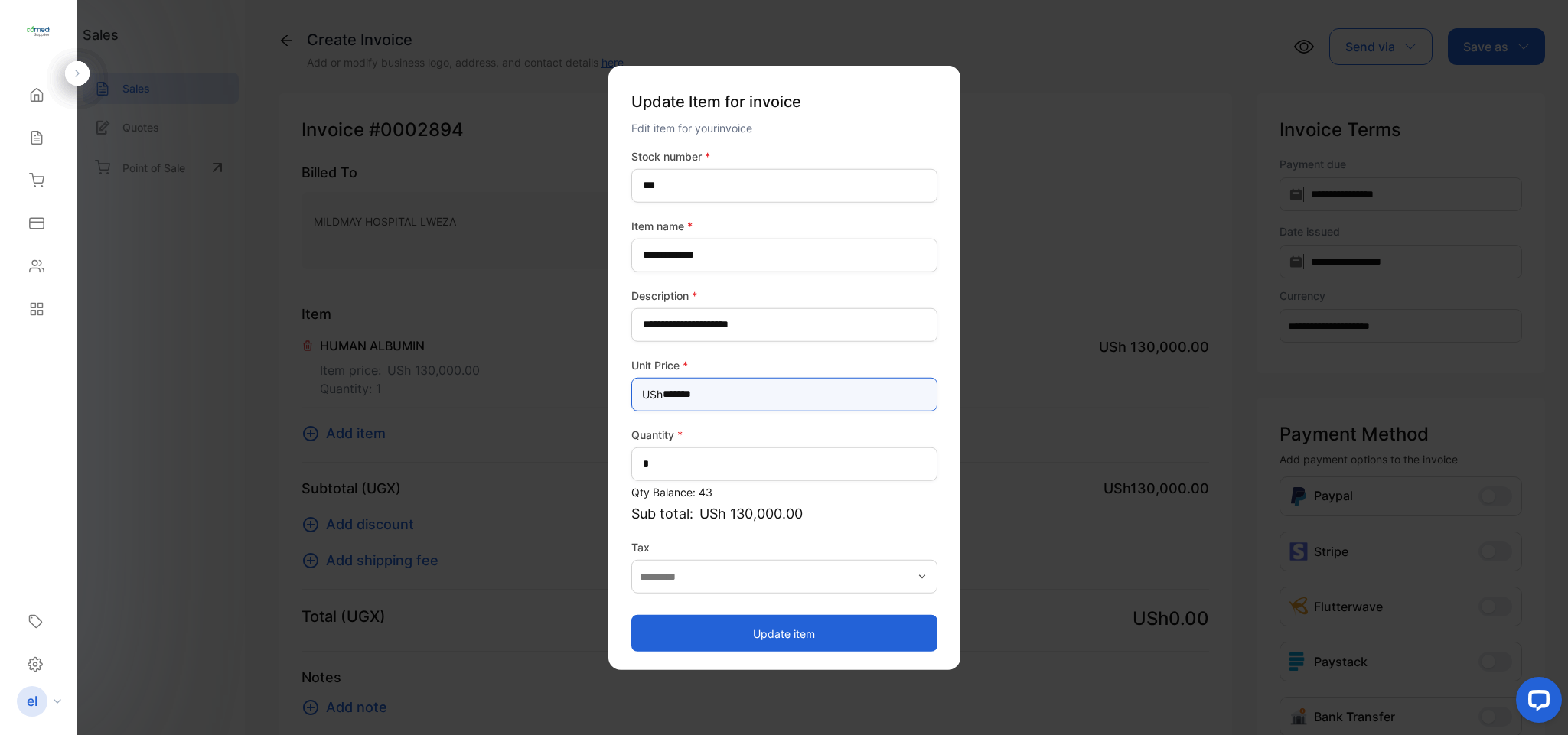
click at [719, 395] on Price-inputprice "*******" at bounding box center [784, 394] width 306 height 34
type Price-inputprice "*"
type Price-inputprice "*******"
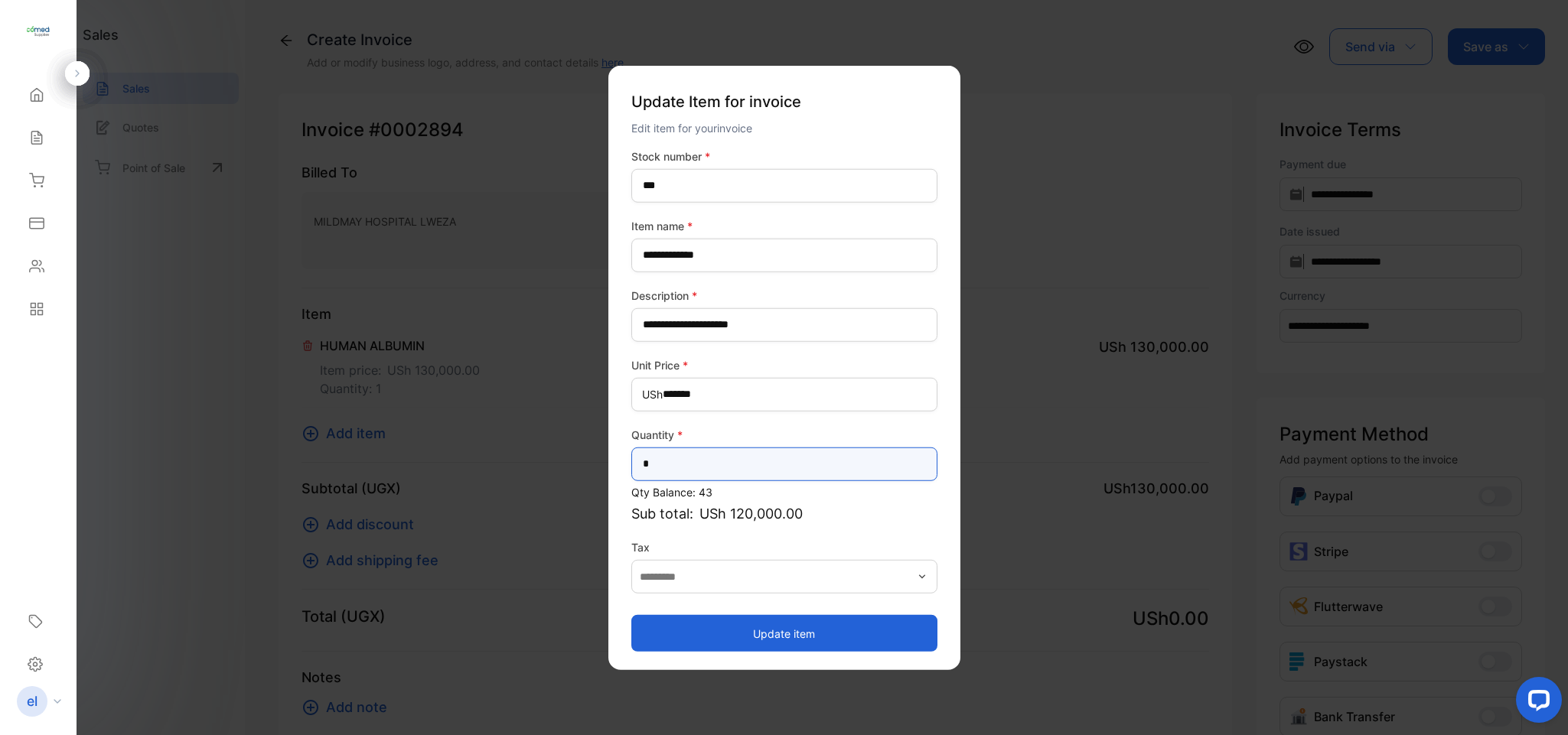
click at [698, 466] on input "*" at bounding box center [784, 464] width 306 height 34
type input "*"
click at [733, 626] on button "Update item" at bounding box center [784, 634] width 306 height 37
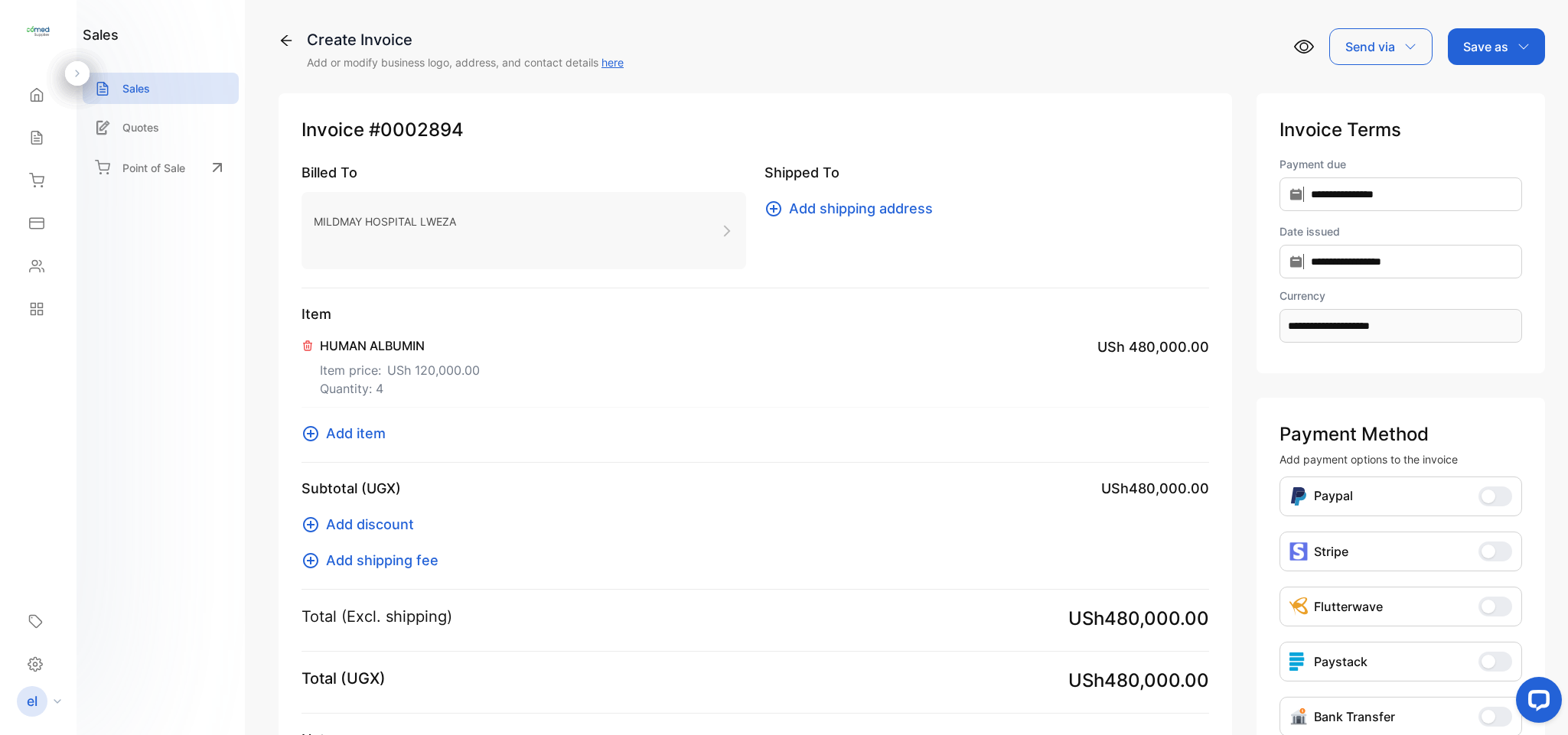
click at [1492, 39] on p "Save as" at bounding box center [1485, 47] width 45 height 19
click at [1479, 99] on div "Invoice" at bounding box center [1492, 97] width 88 height 31
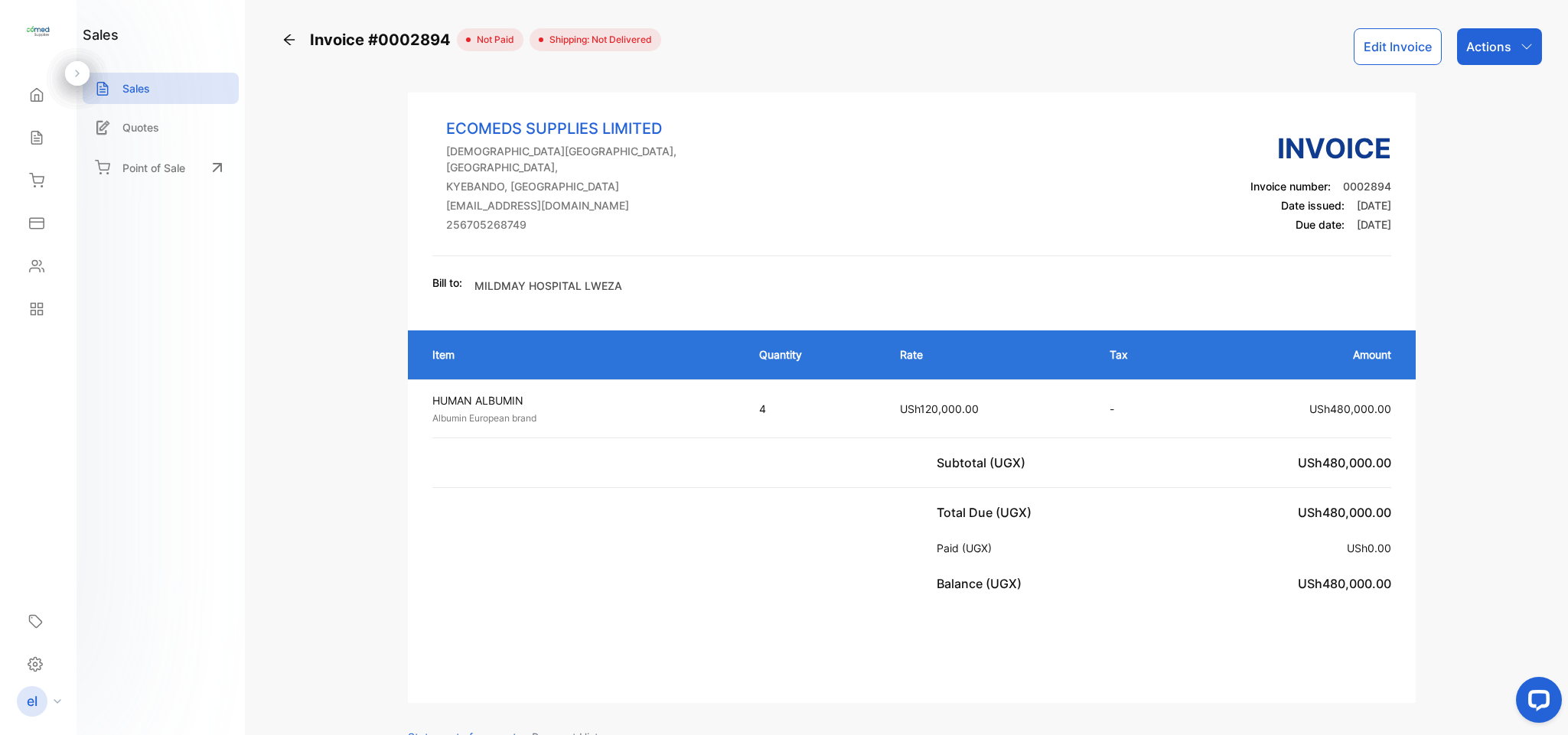
click at [1469, 47] on p "Actions" at bounding box center [1488, 47] width 45 height 19
click at [1456, 393] on div "Print Invoice" at bounding box center [1465, 386] width 151 height 31
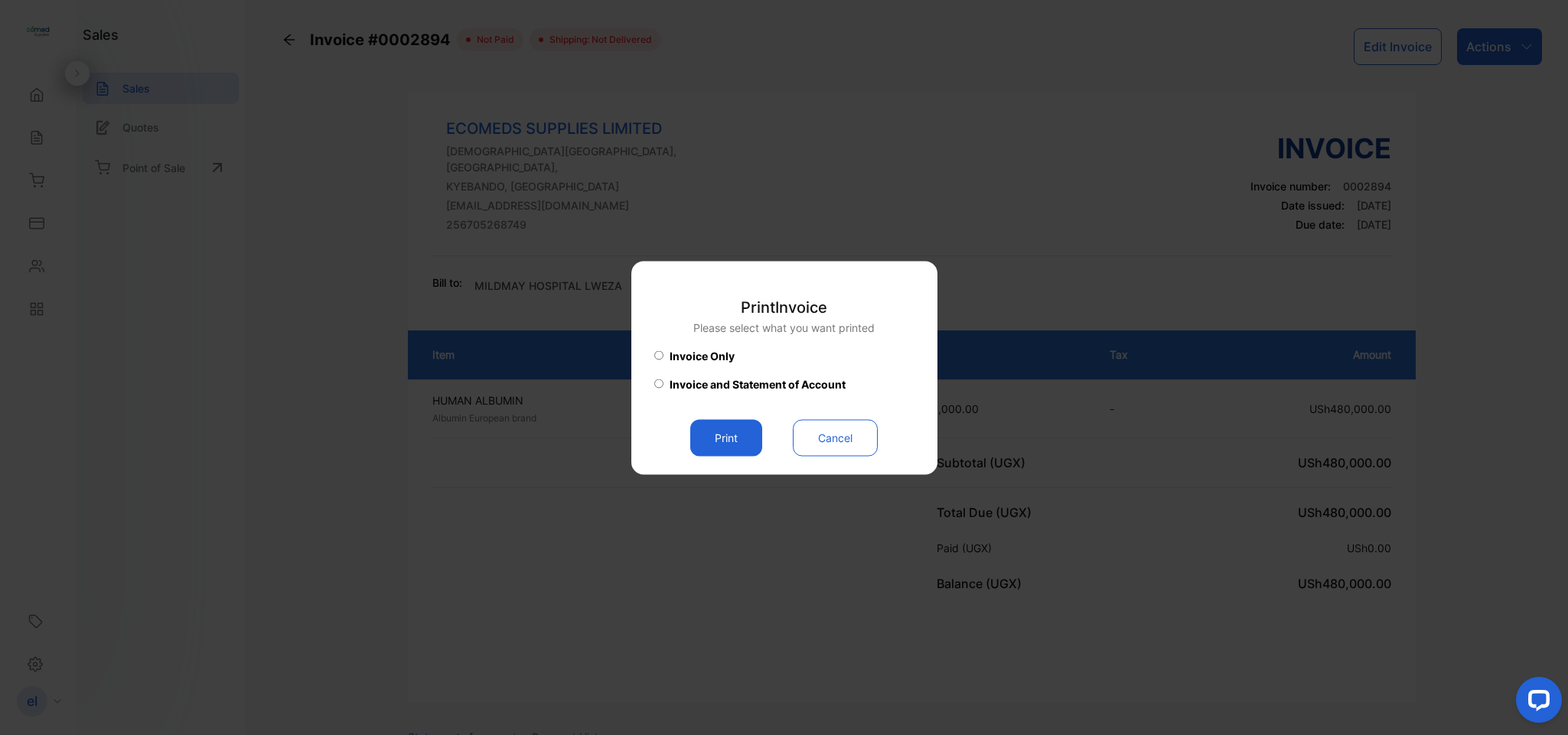
click at [731, 427] on button "Print" at bounding box center [725, 438] width 72 height 37
